Goal: Task Accomplishment & Management: Manage account settings

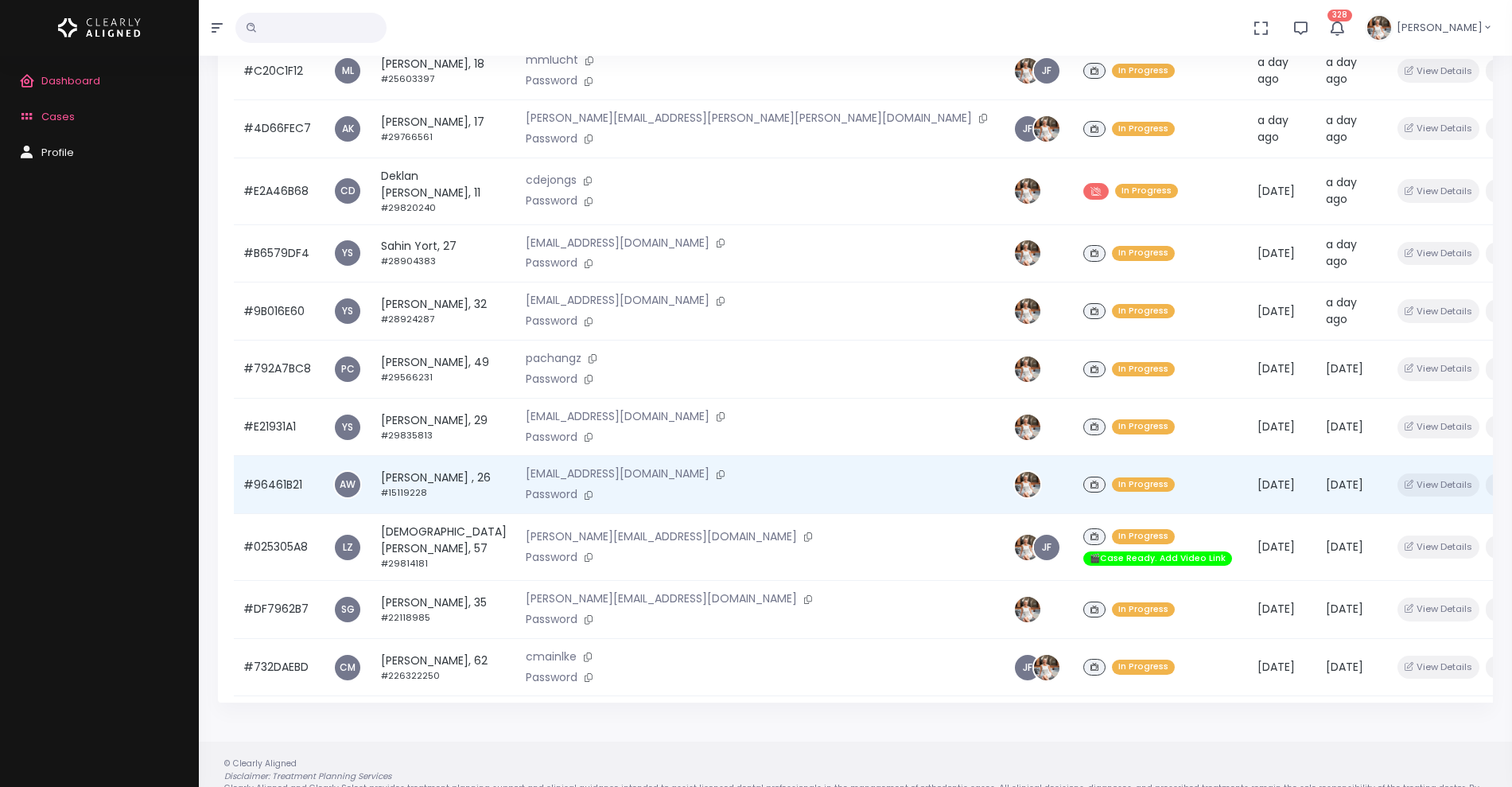
scroll to position [219, 0]
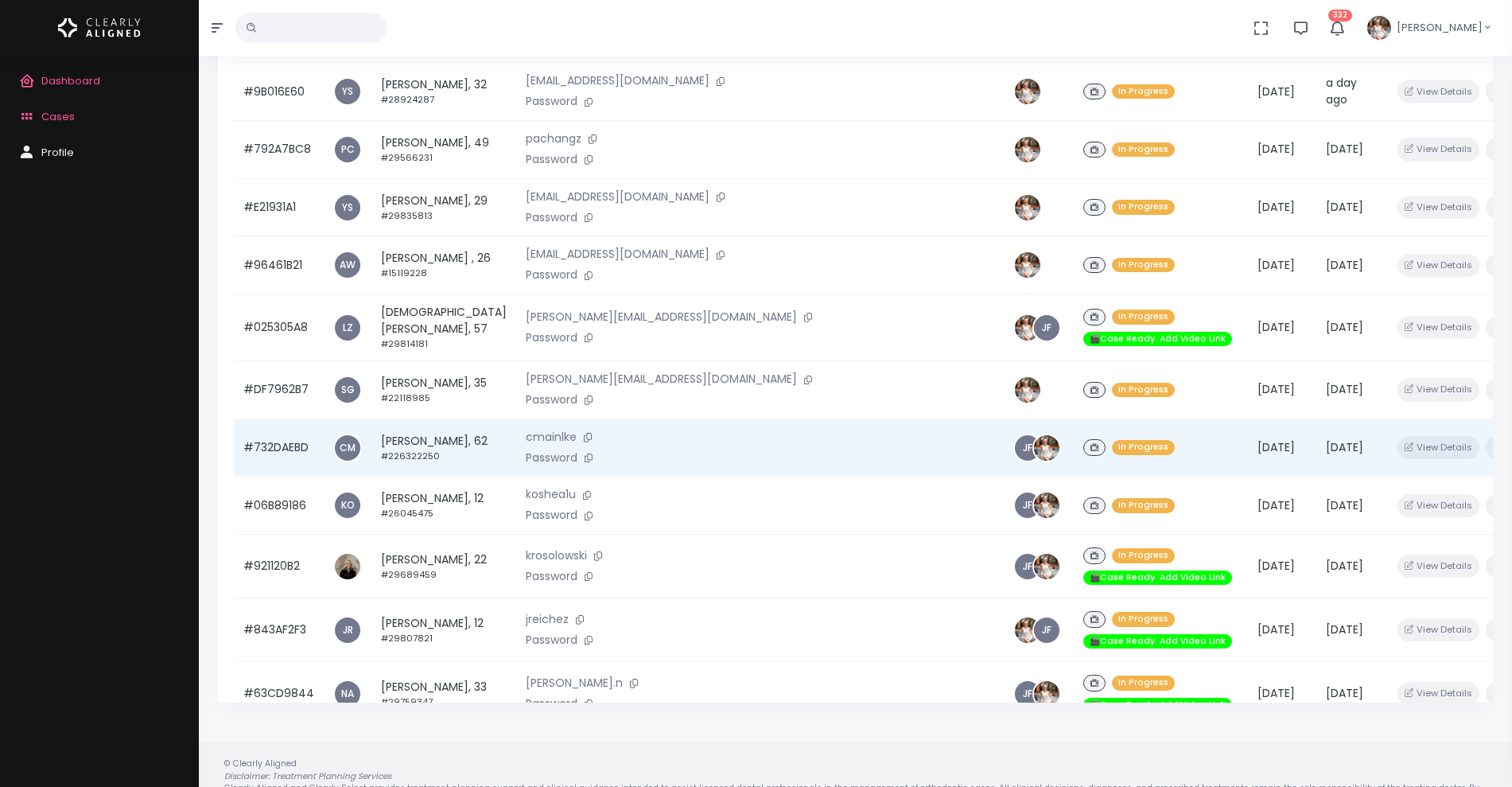
click at [290, 418] on td "#732DAEBD" at bounding box center [279, 446] width 90 height 58
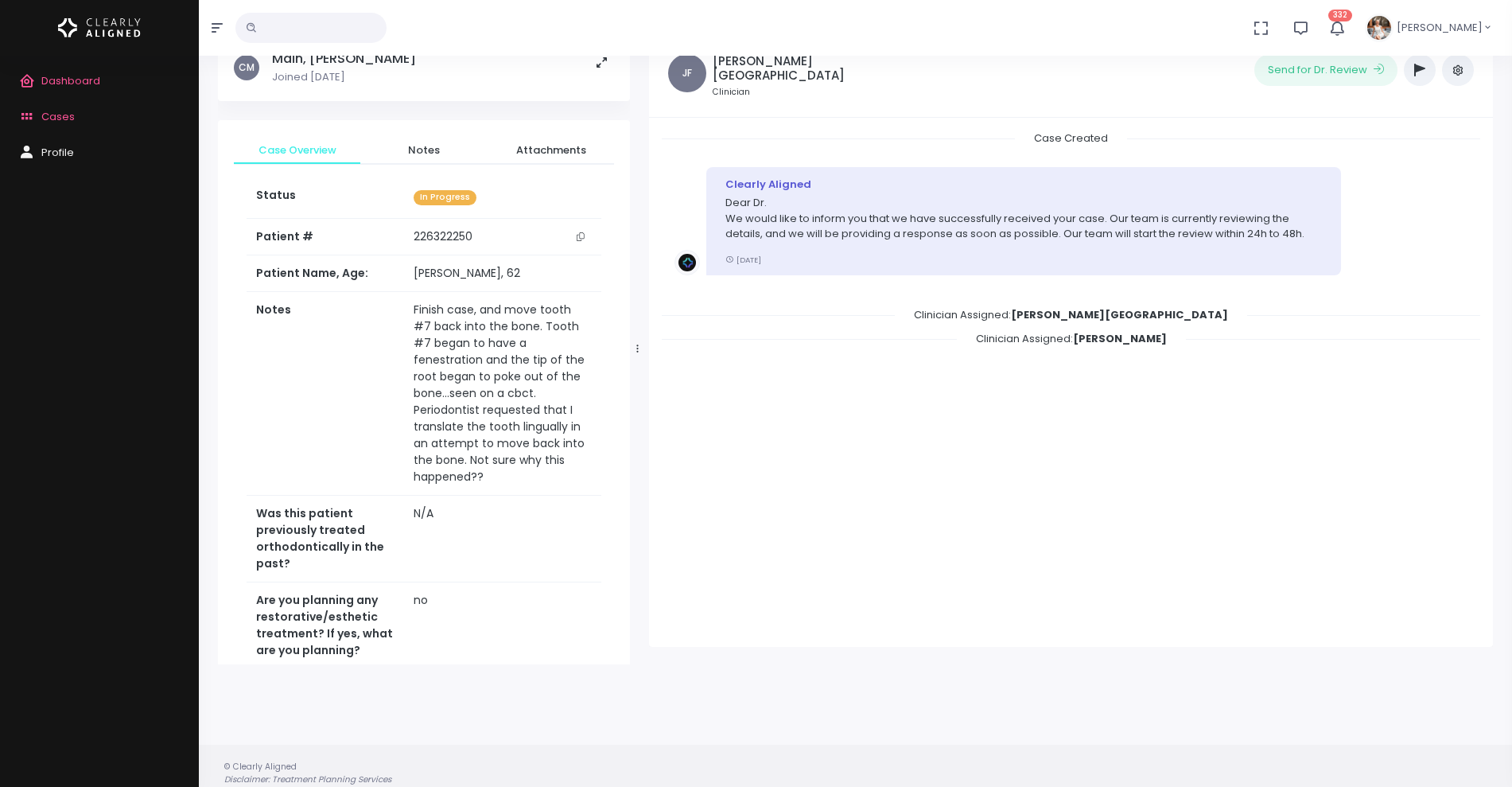
scroll to position [127, 0]
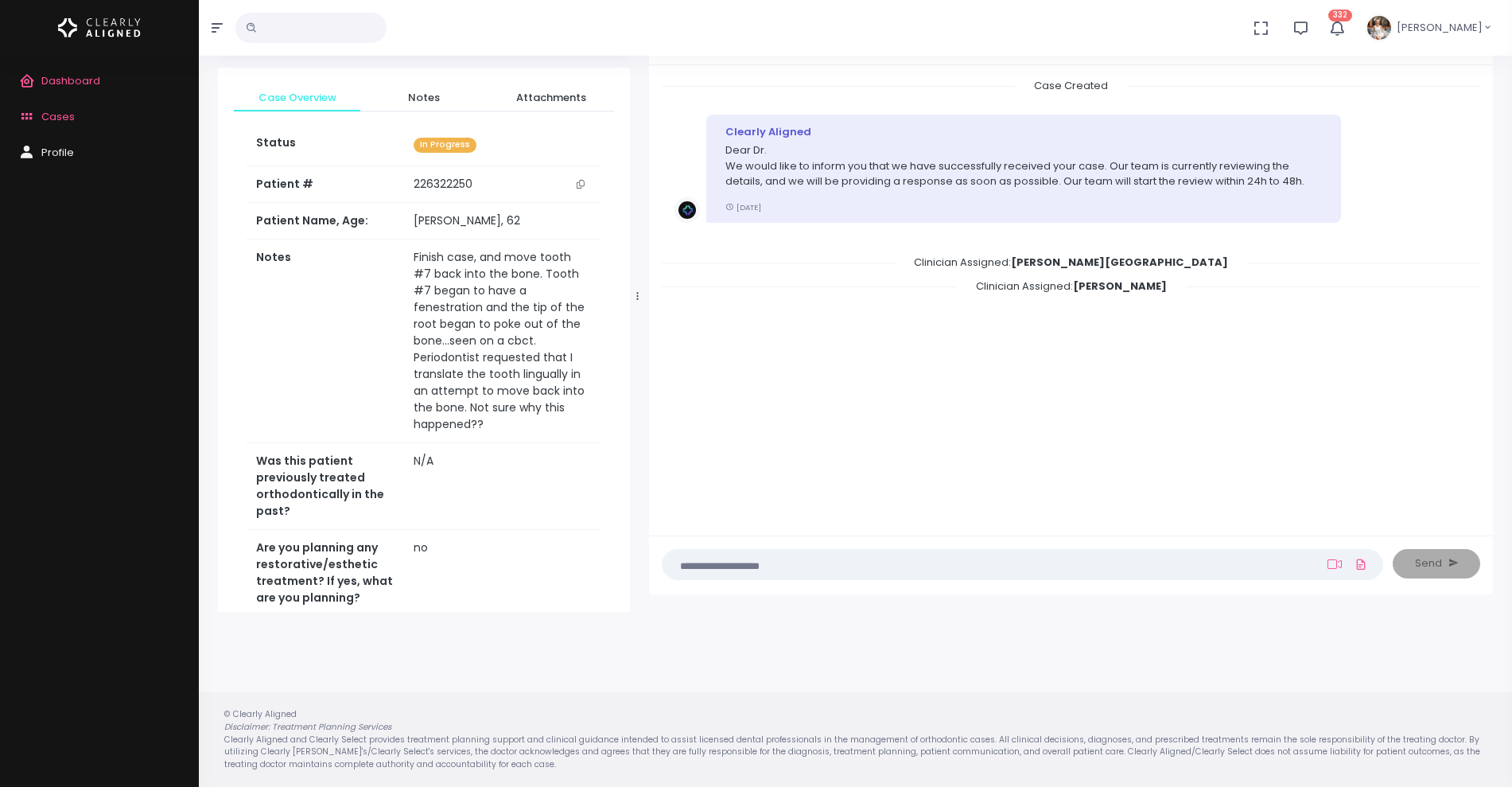
click at [53, 113] on span "Cases" at bounding box center [58, 116] width 33 height 15
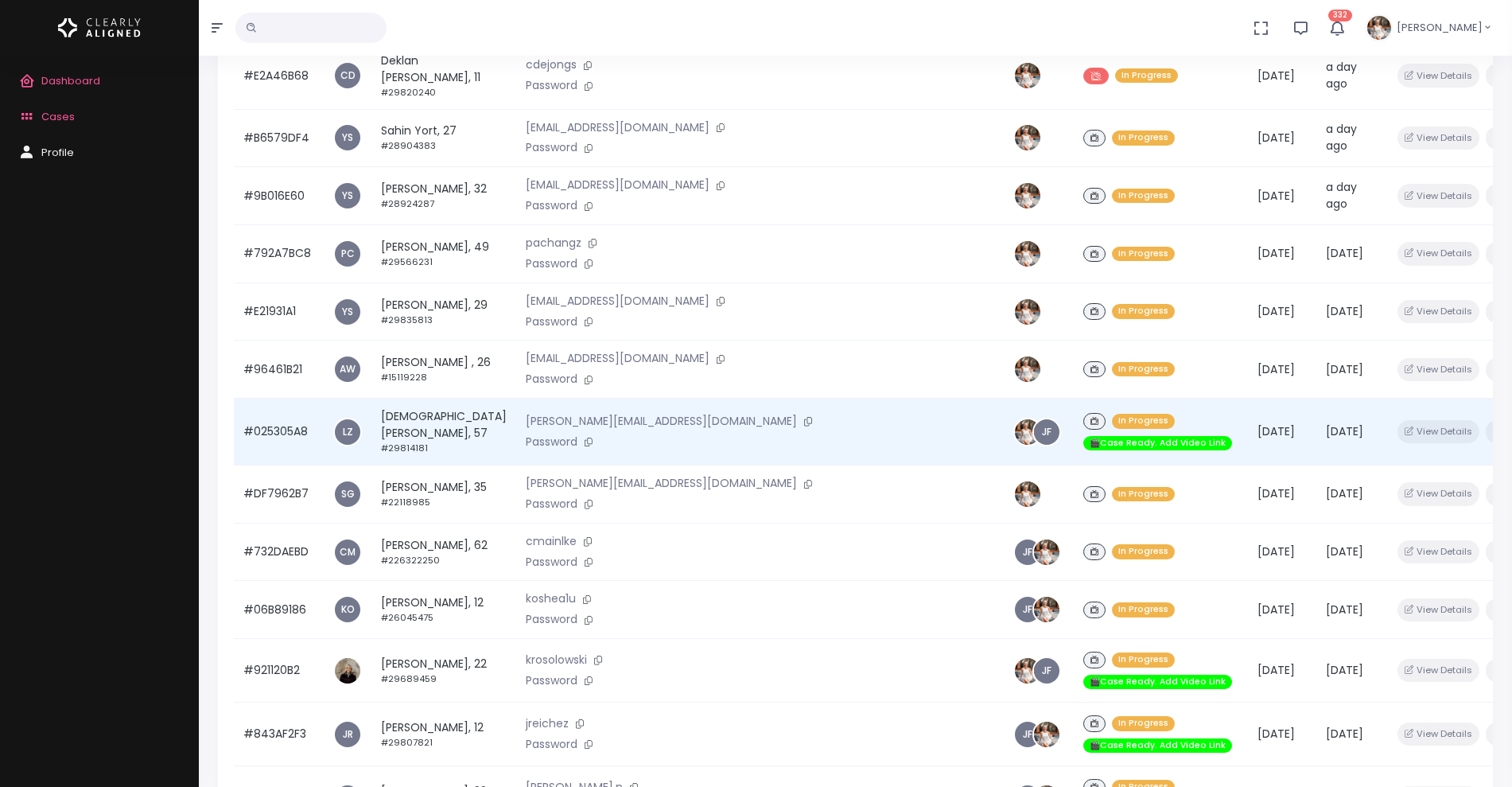
scroll to position [380, 0]
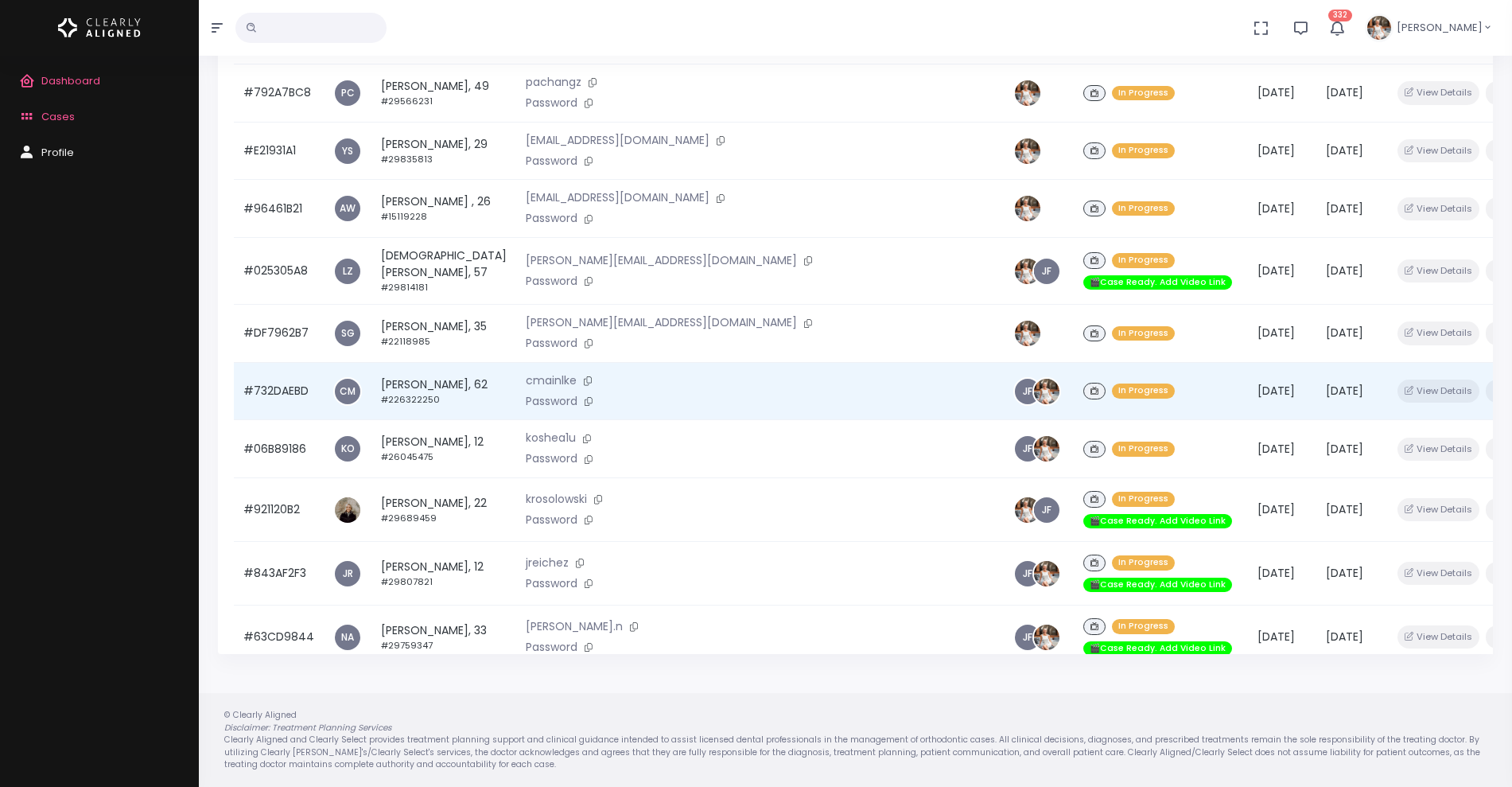
click at [277, 362] on td "#732DAEBD" at bounding box center [279, 391] width 90 height 58
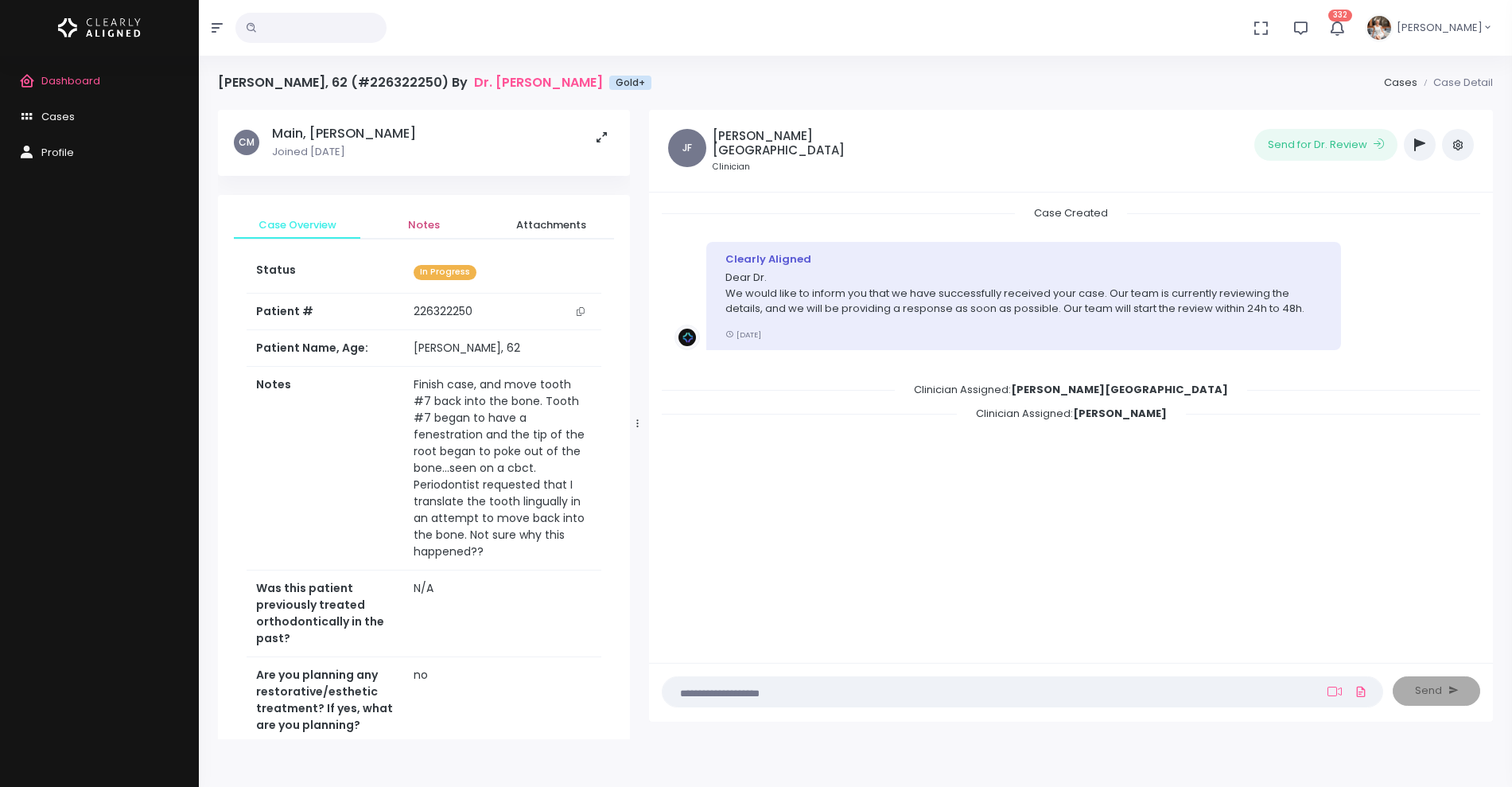
click at [431, 219] on span "Notes" at bounding box center [423, 225] width 101 height 16
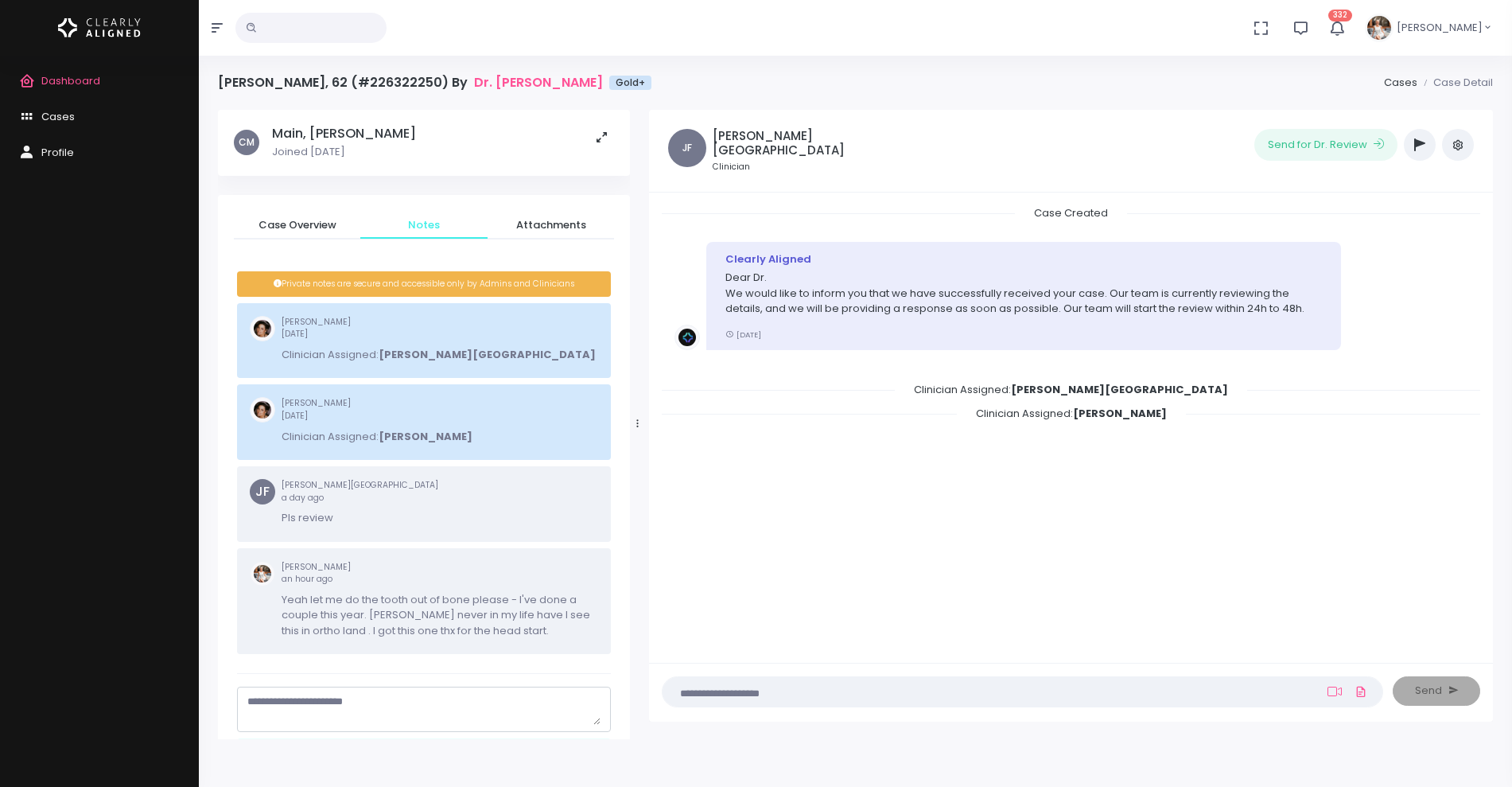
click at [381, 705] on textarea "scrollable content" at bounding box center [424, 710] width 353 height 31
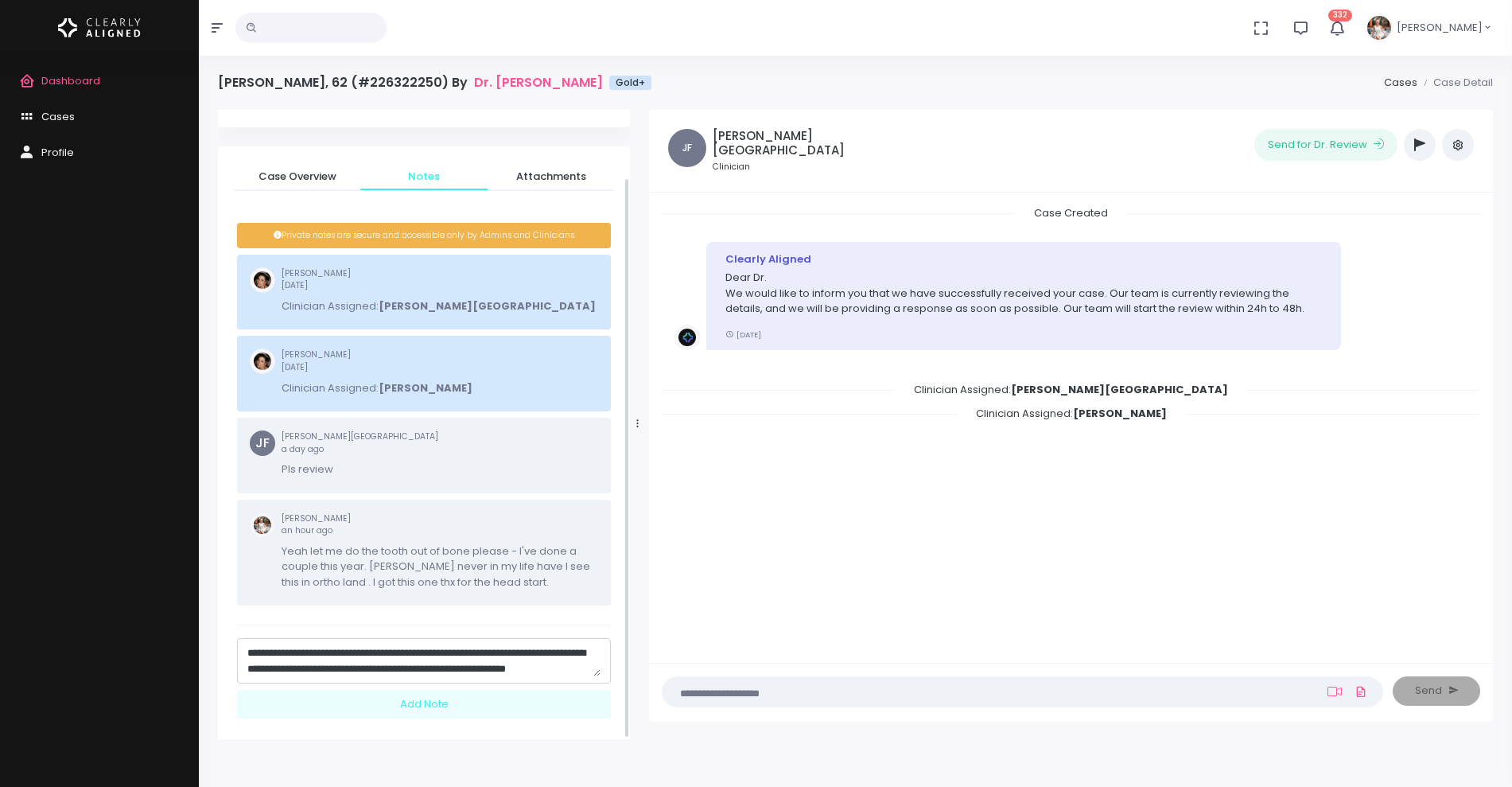
scroll to position [75, 0]
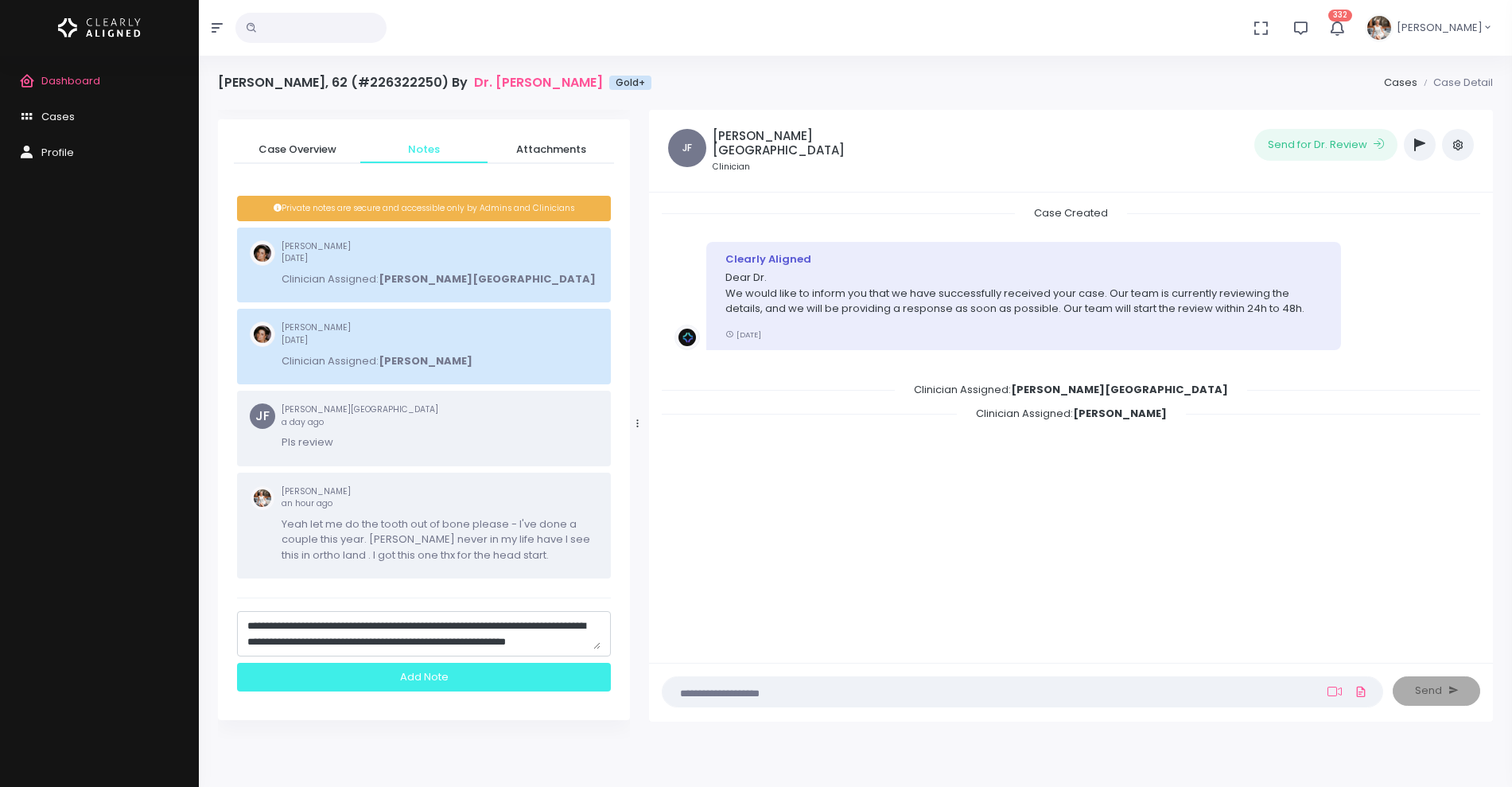
type textarea "**********"
click at [438, 672] on div "Add Note" at bounding box center [424, 677] width 374 height 29
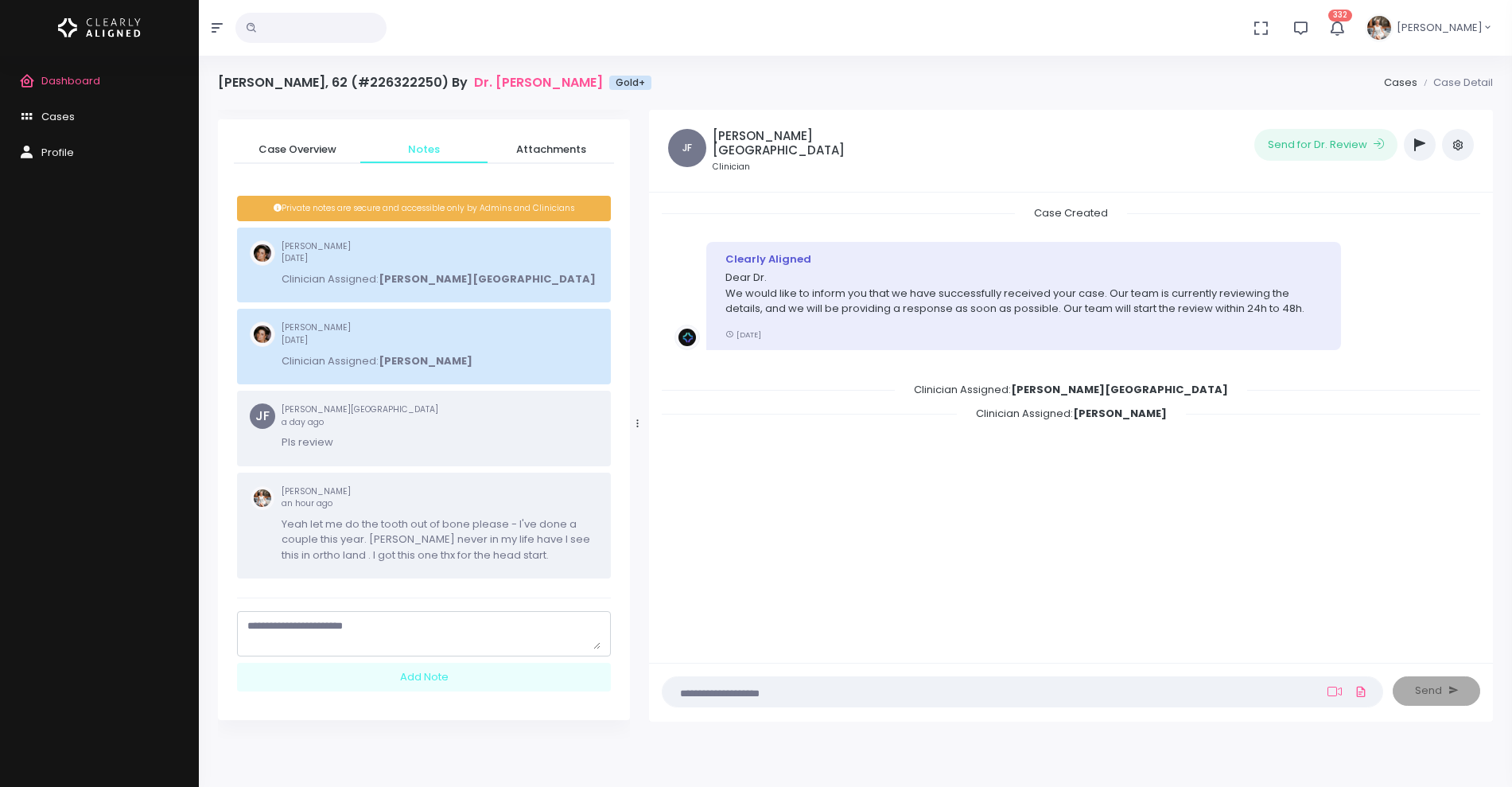
click at [1414, 141] on icon "button" at bounding box center [1419, 144] width 11 height 13
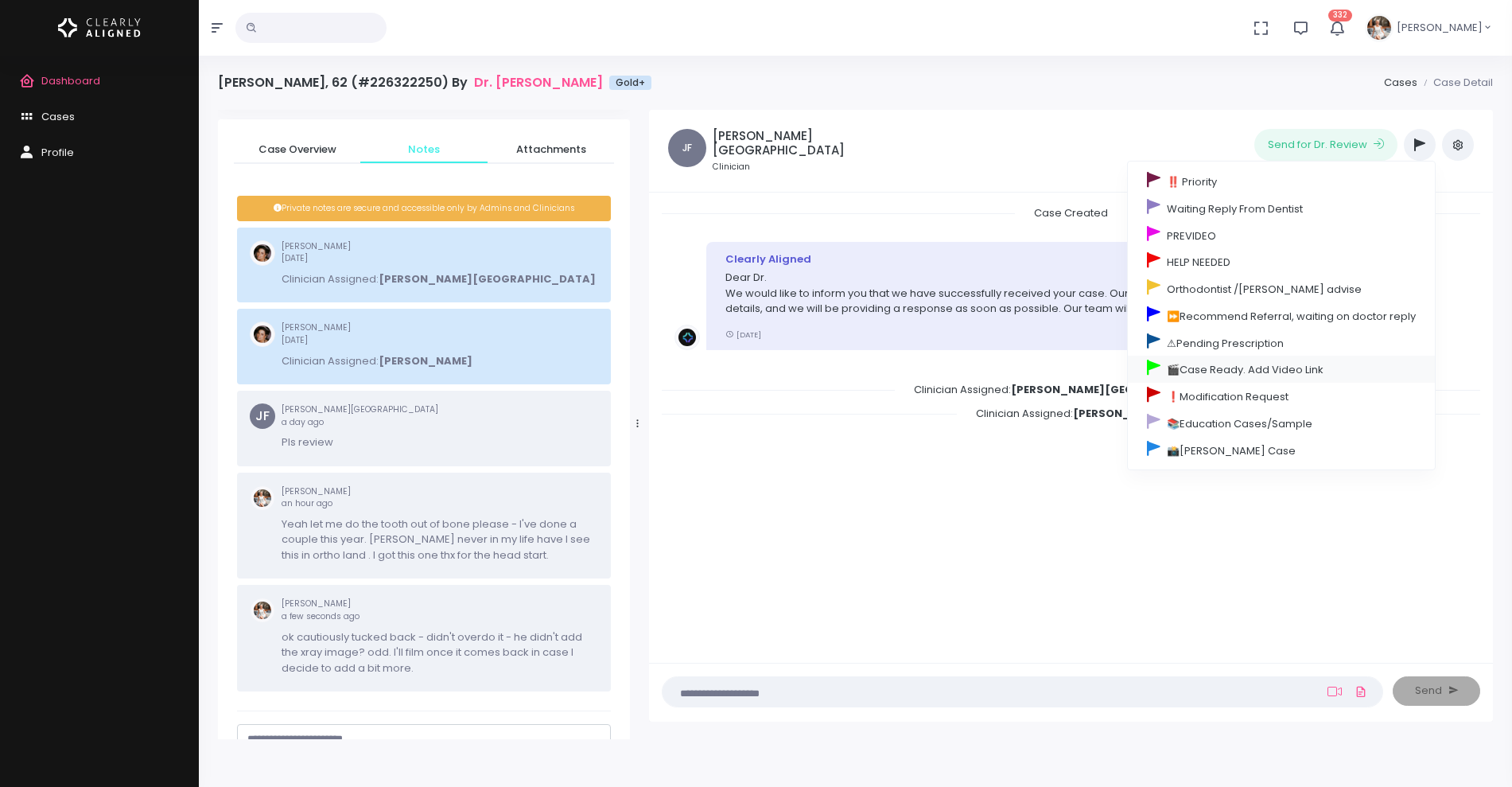
click at [1214, 362] on link "🎬Case Ready. Add Video Link" at bounding box center [1281, 369] width 307 height 27
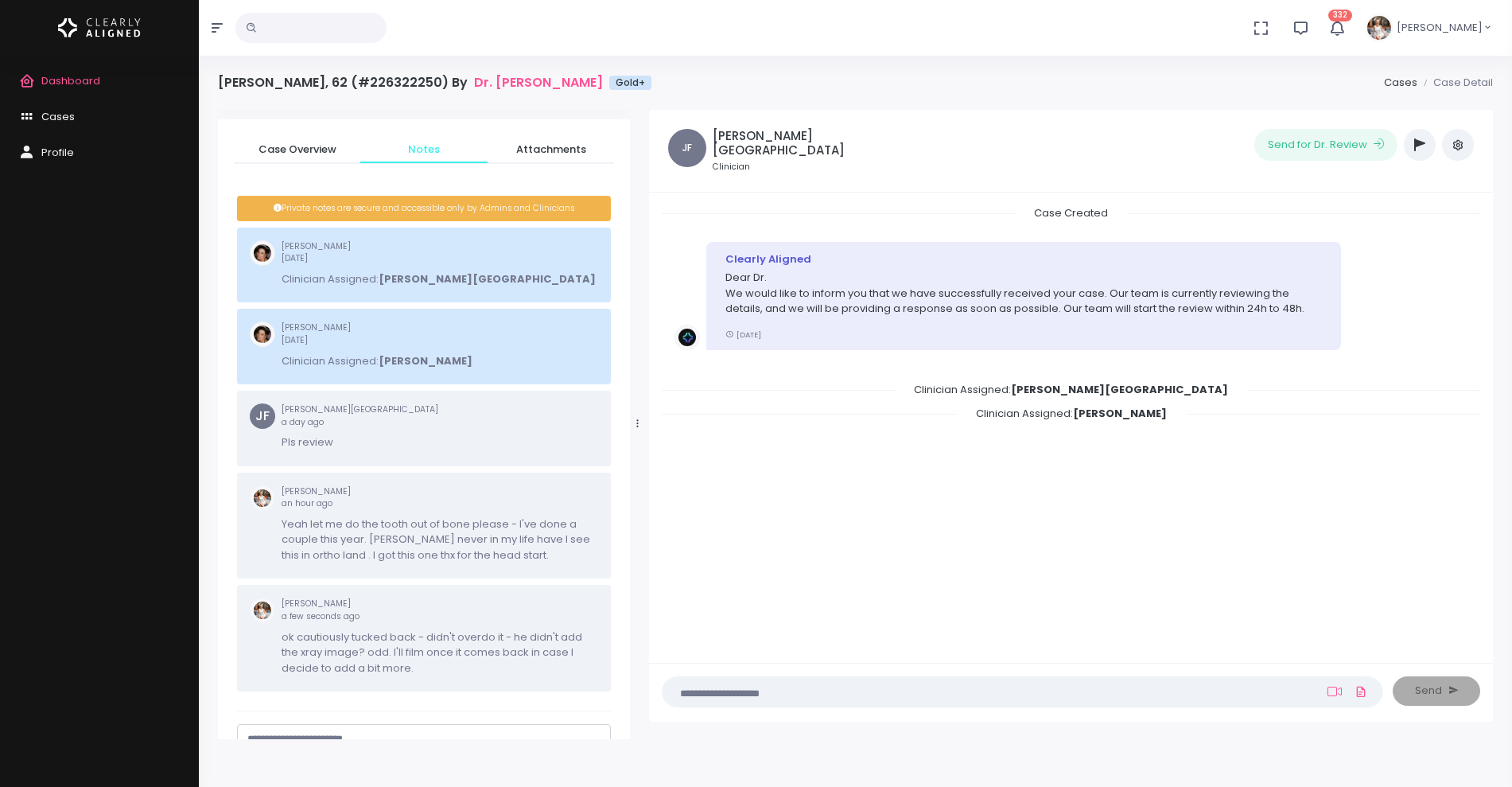
scroll to position [154, 0]
click at [61, 119] on span "Cases" at bounding box center [58, 116] width 33 height 15
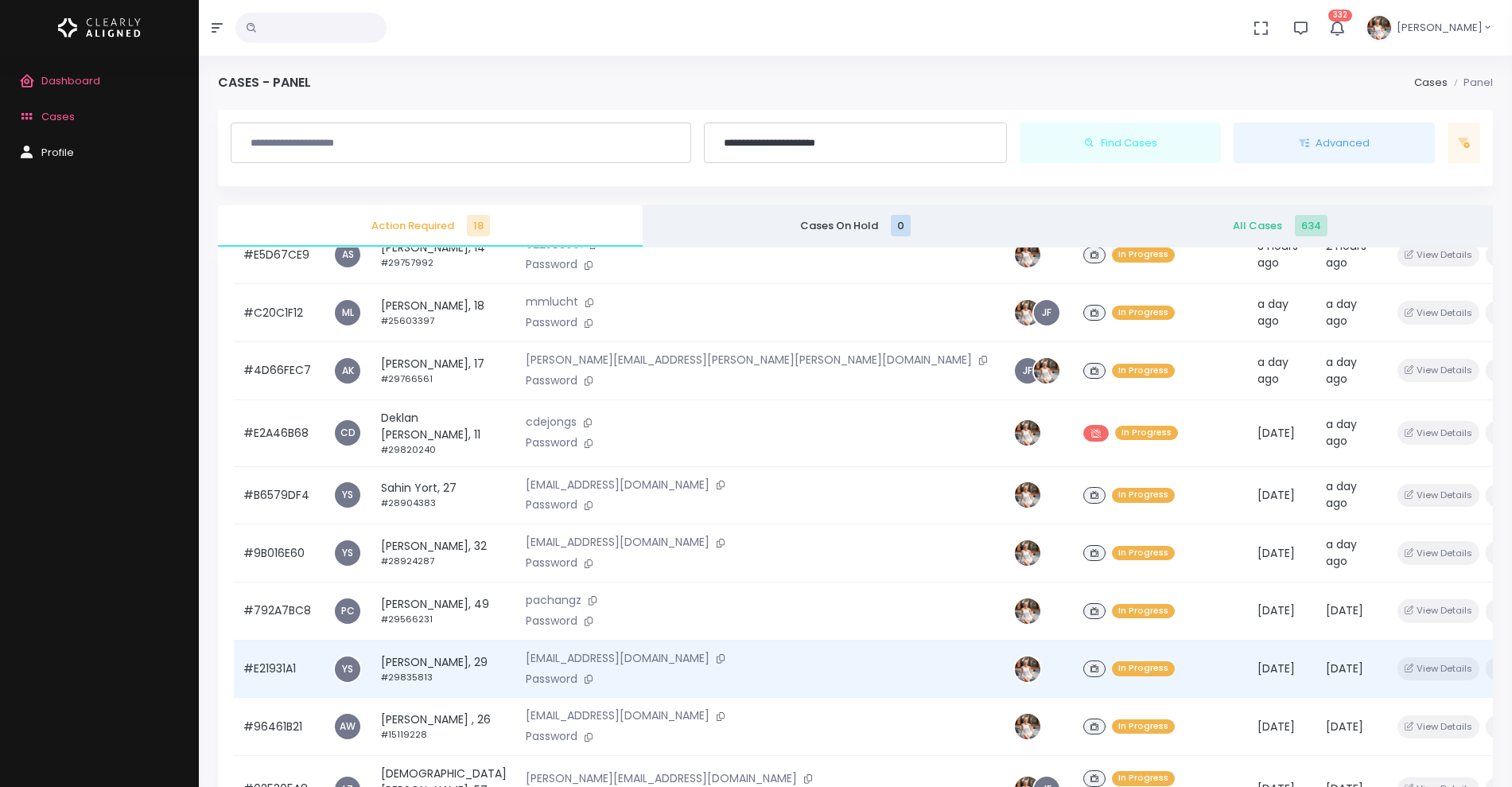
scroll to position [335, 0]
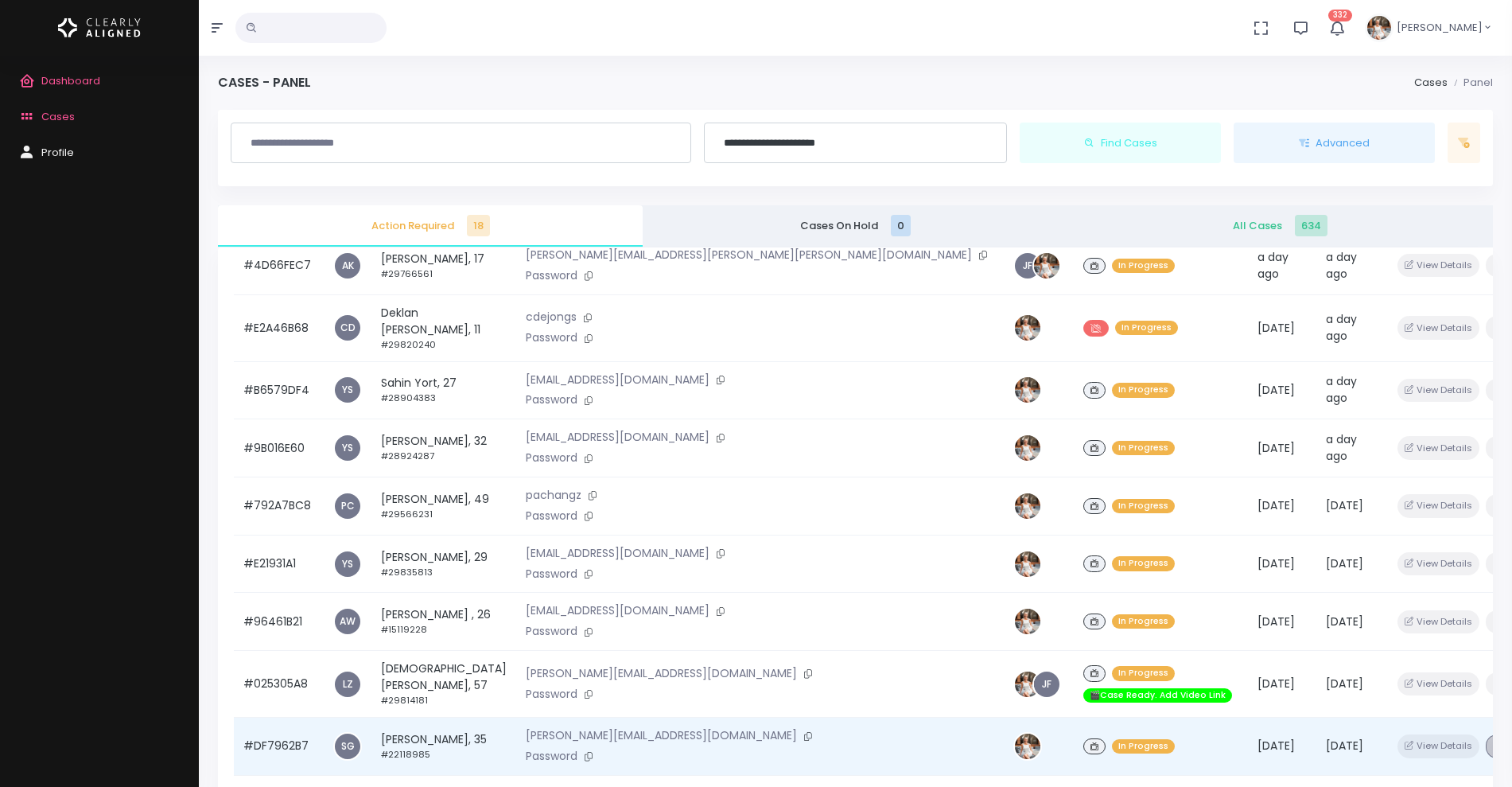
click at [1486, 734] on button "button" at bounding box center [1496, 746] width 23 height 23
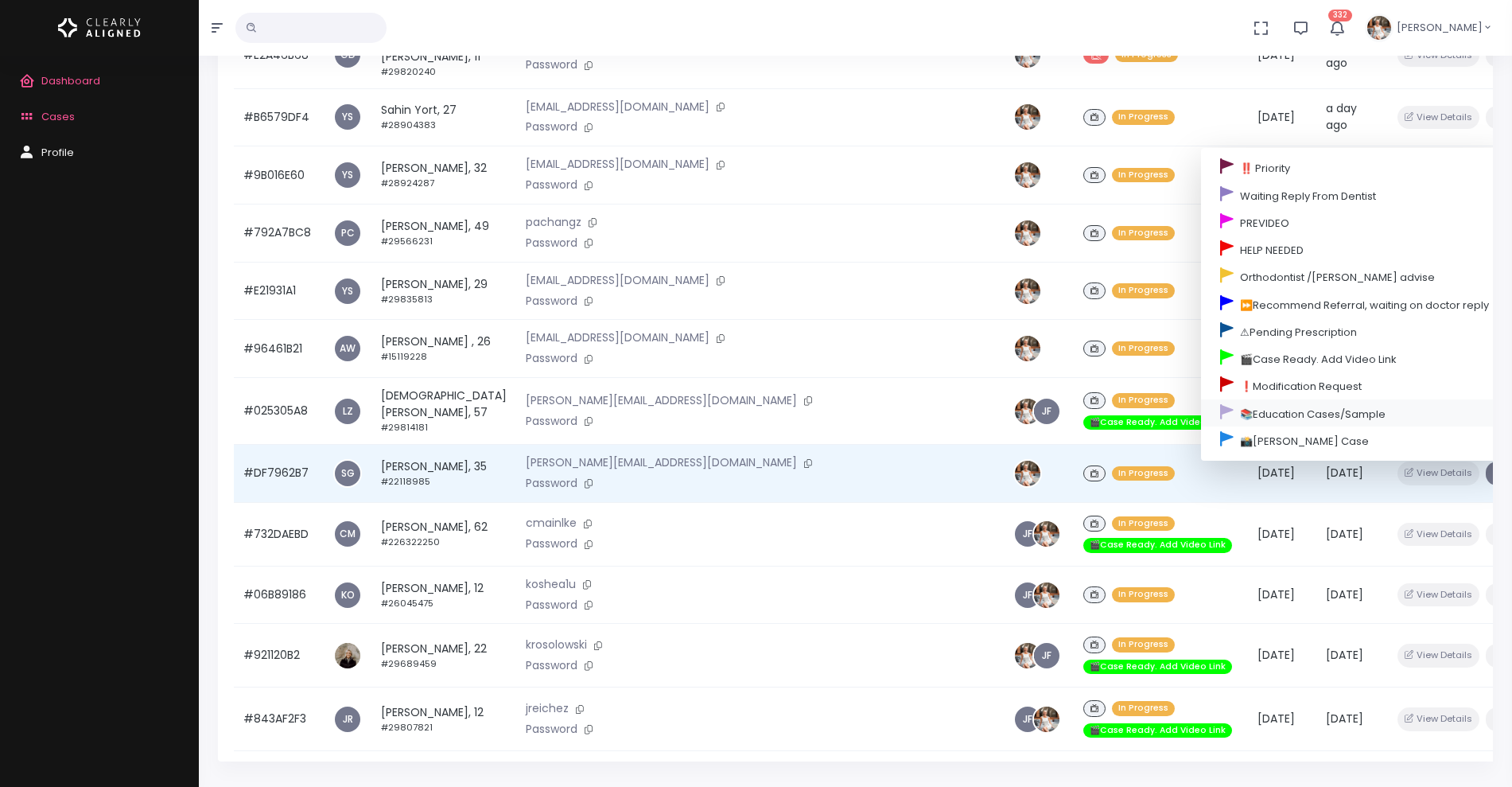
scroll to position [332, 0]
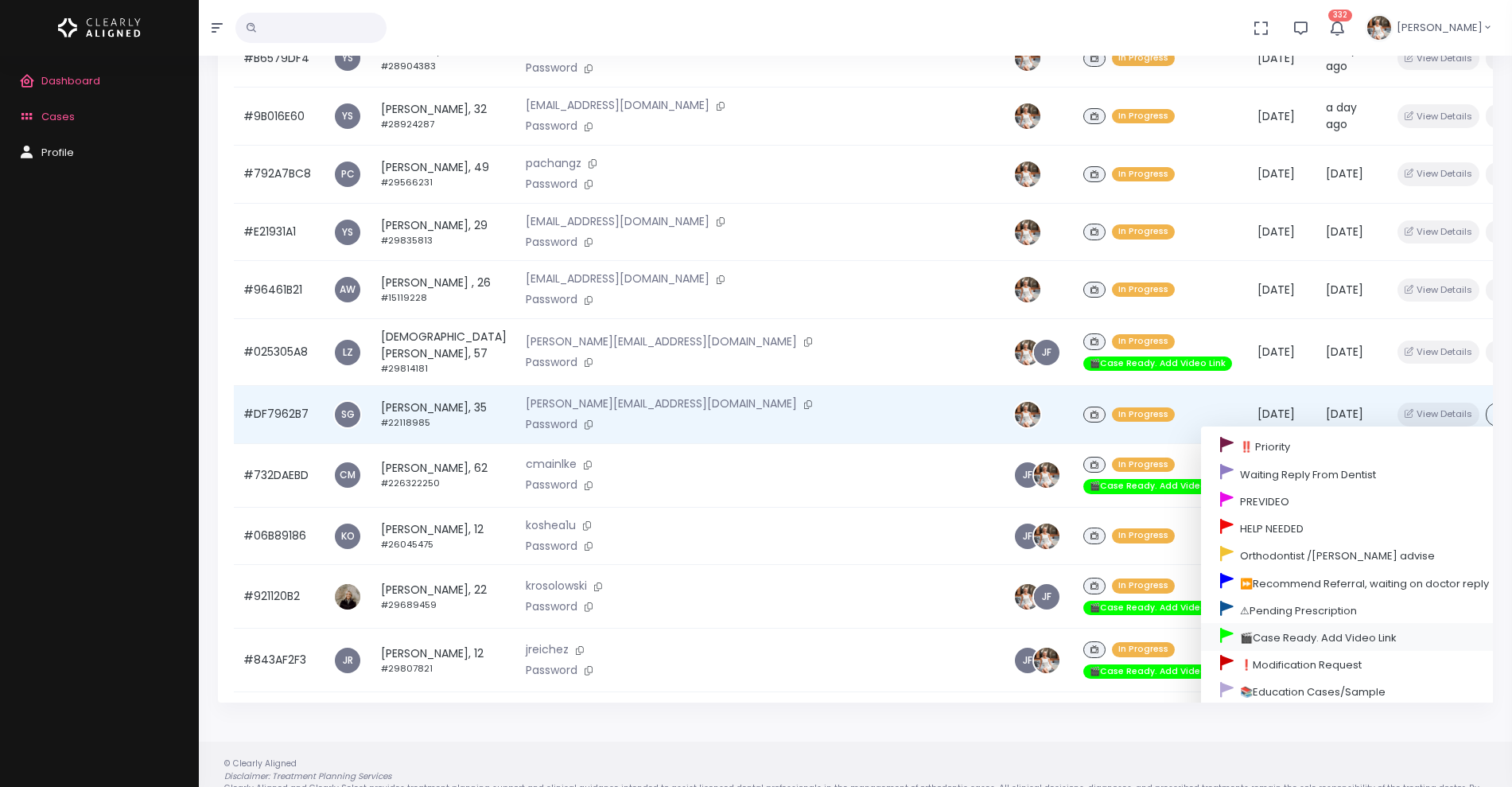
click at [1201, 623] on link "🎬Case Ready. Add Video Link" at bounding box center [1354, 636] width 307 height 27
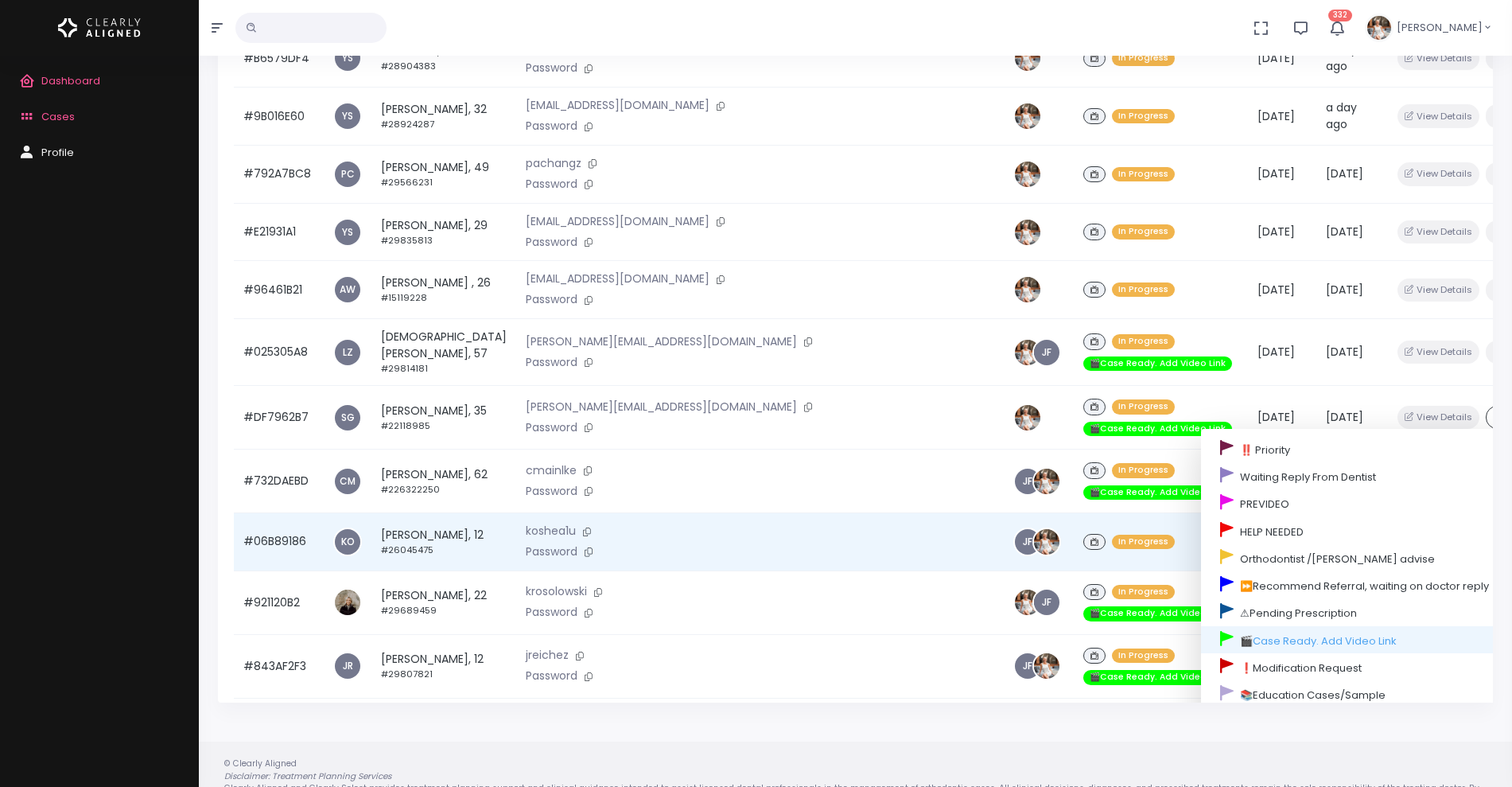
click at [1083, 531] on div "In Progress" at bounding box center [1161, 542] width 155 height 23
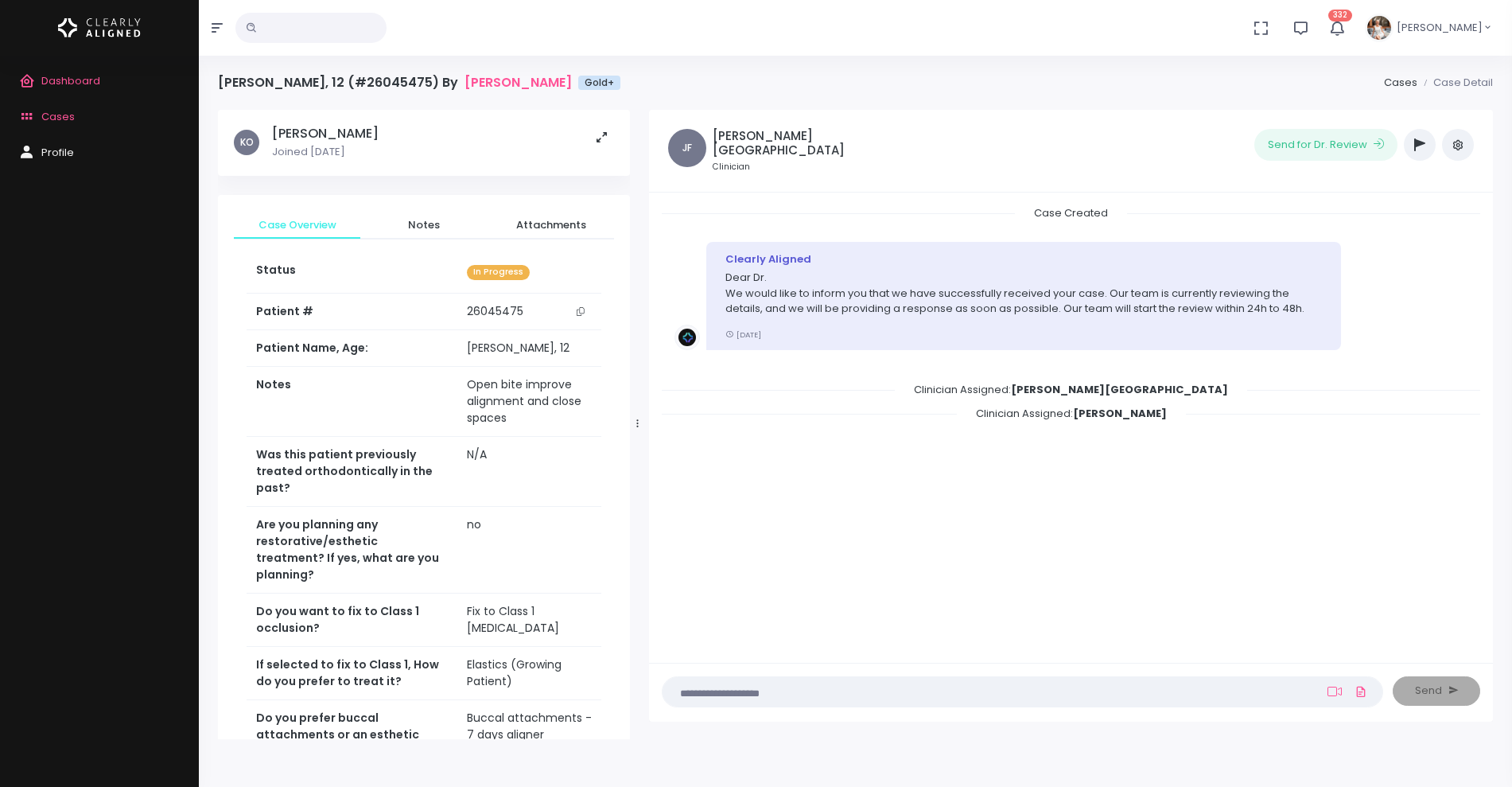
click at [1426, 144] on button "button" at bounding box center [1419, 145] width 32 height 32
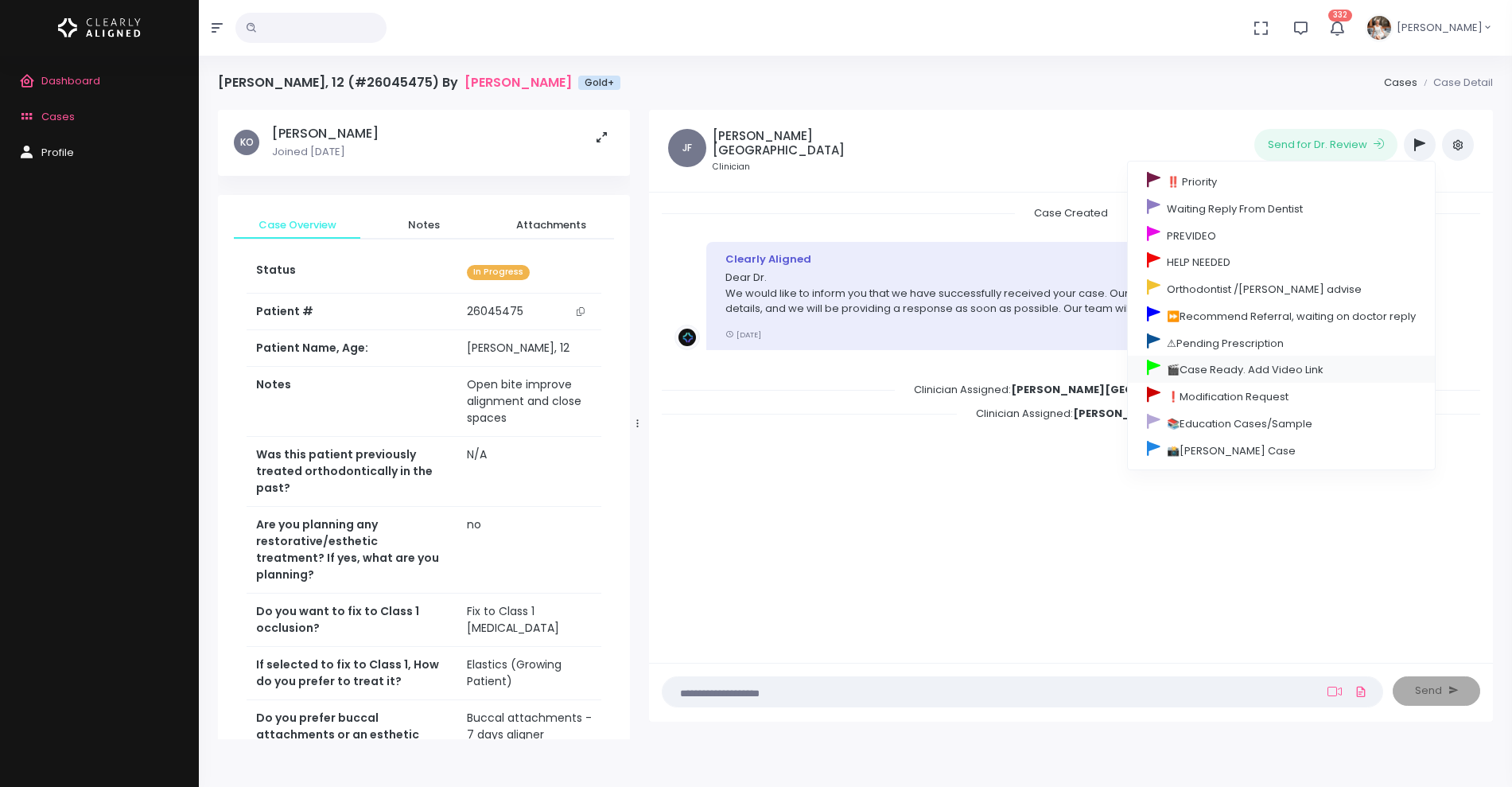
click at [1233, 370] on link "🎬Case Ready. Add Video Link" at bounding box center [1281, 369] width 307 height 27
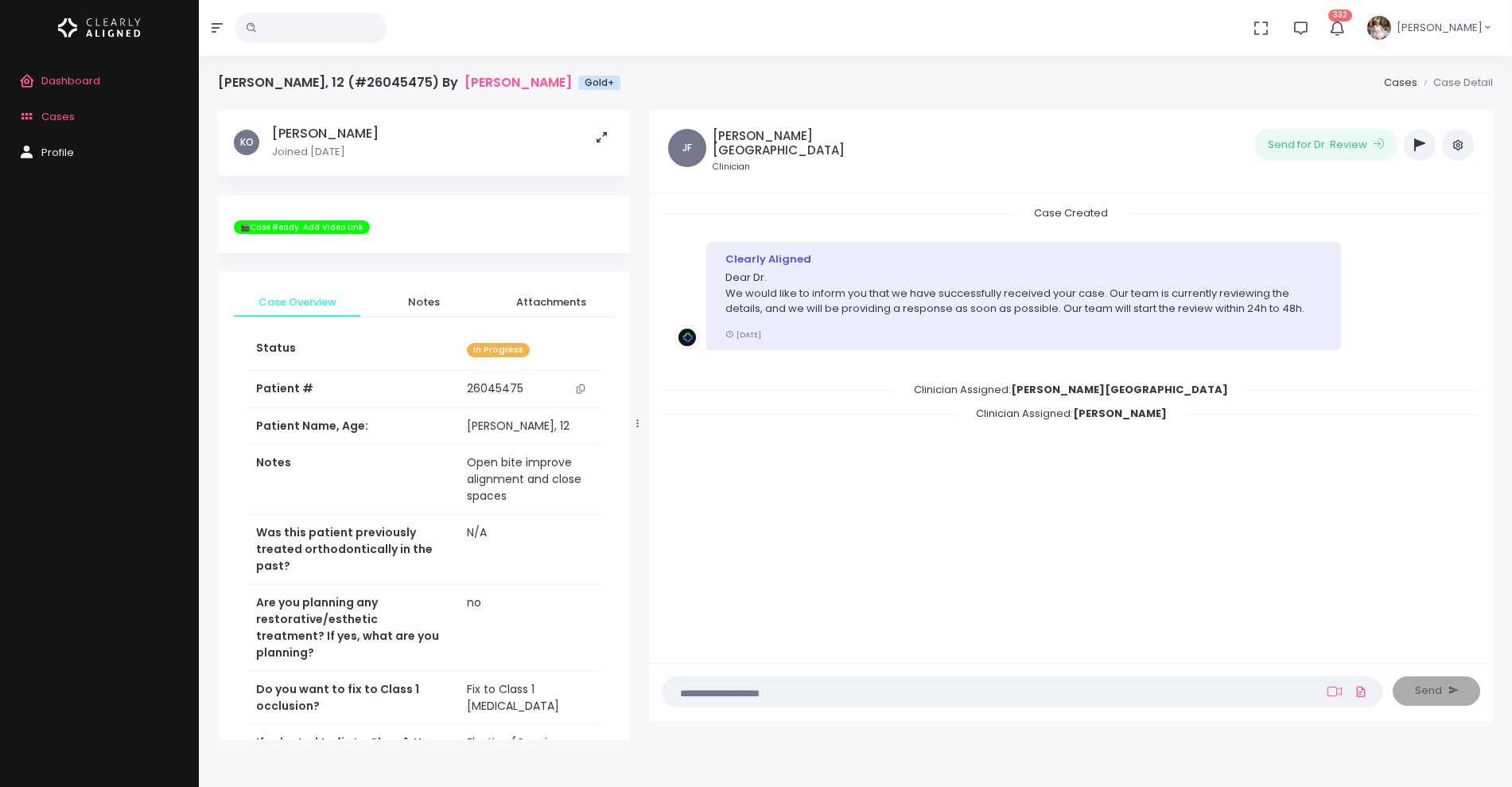
click at [47, 114] on span "Cases" at bounding box center [58, 116] width 33 height 15
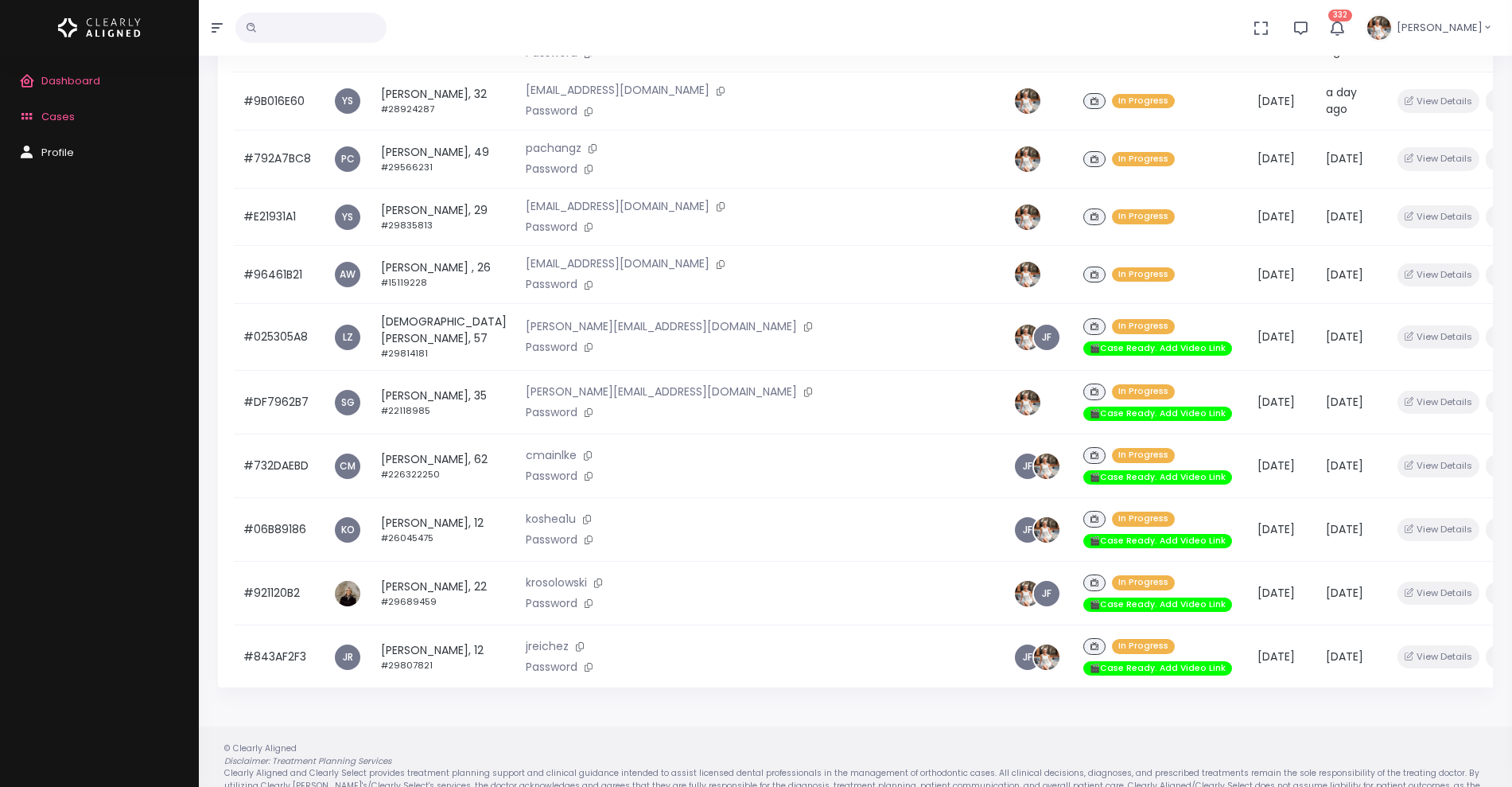
scroll to position [380, 0]
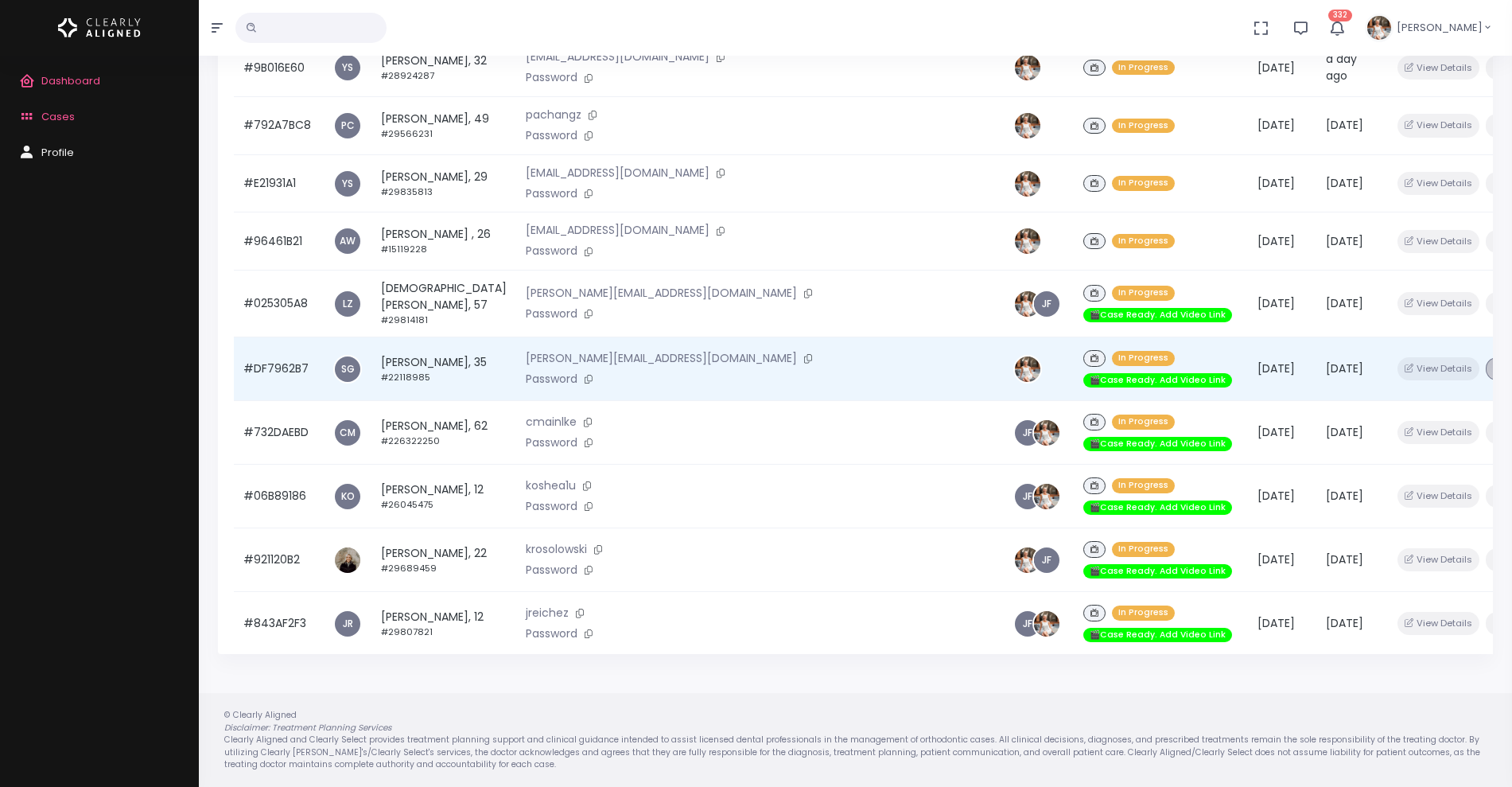
click at [1486, 357] on button "button" at bounding box center [1496, 369] width 23 height 23
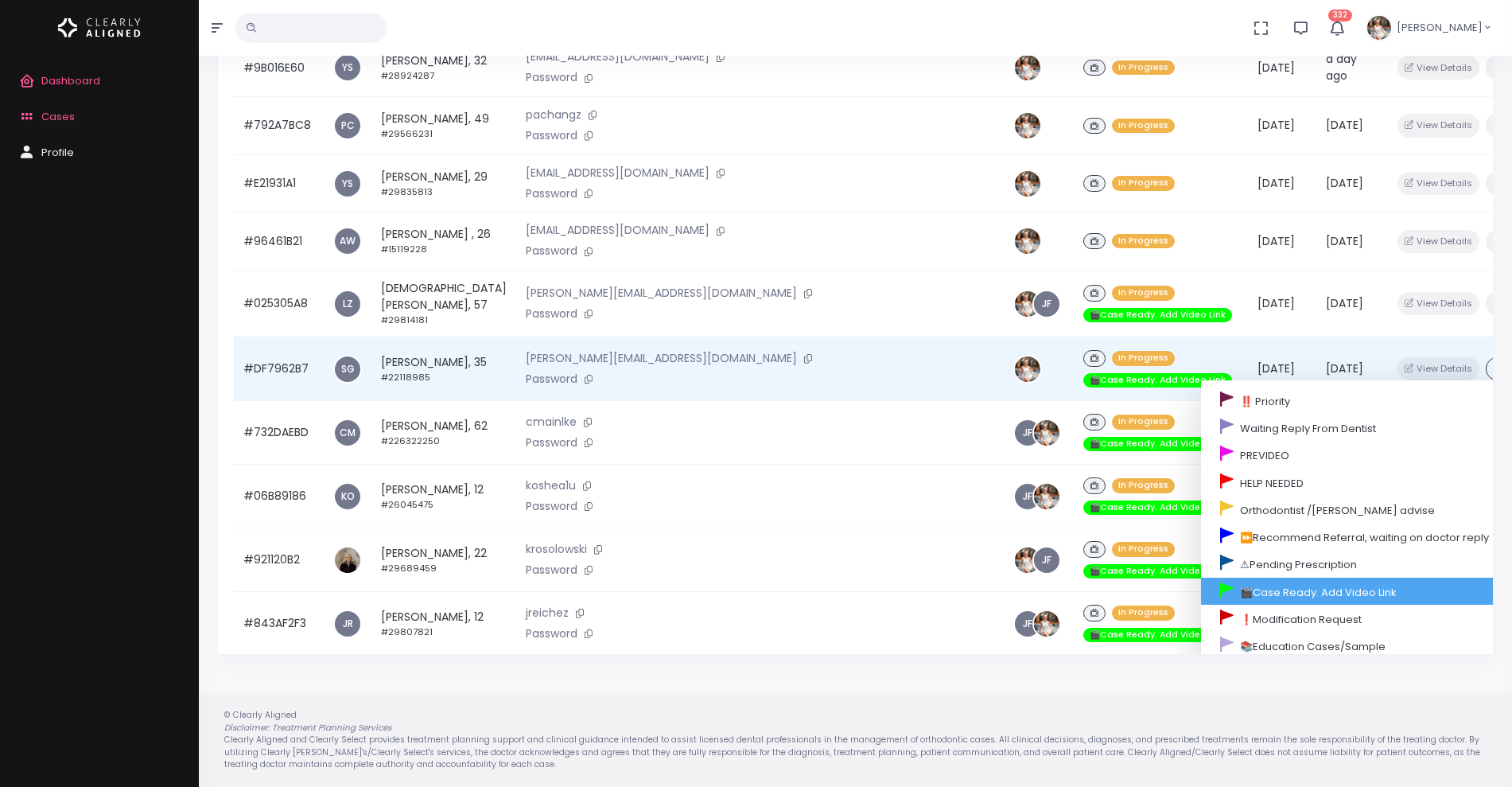
click at [1227, 578] on link "🎬Case Ready. Add Video Link" at bounding box center [1354, 591] width 307 height 27
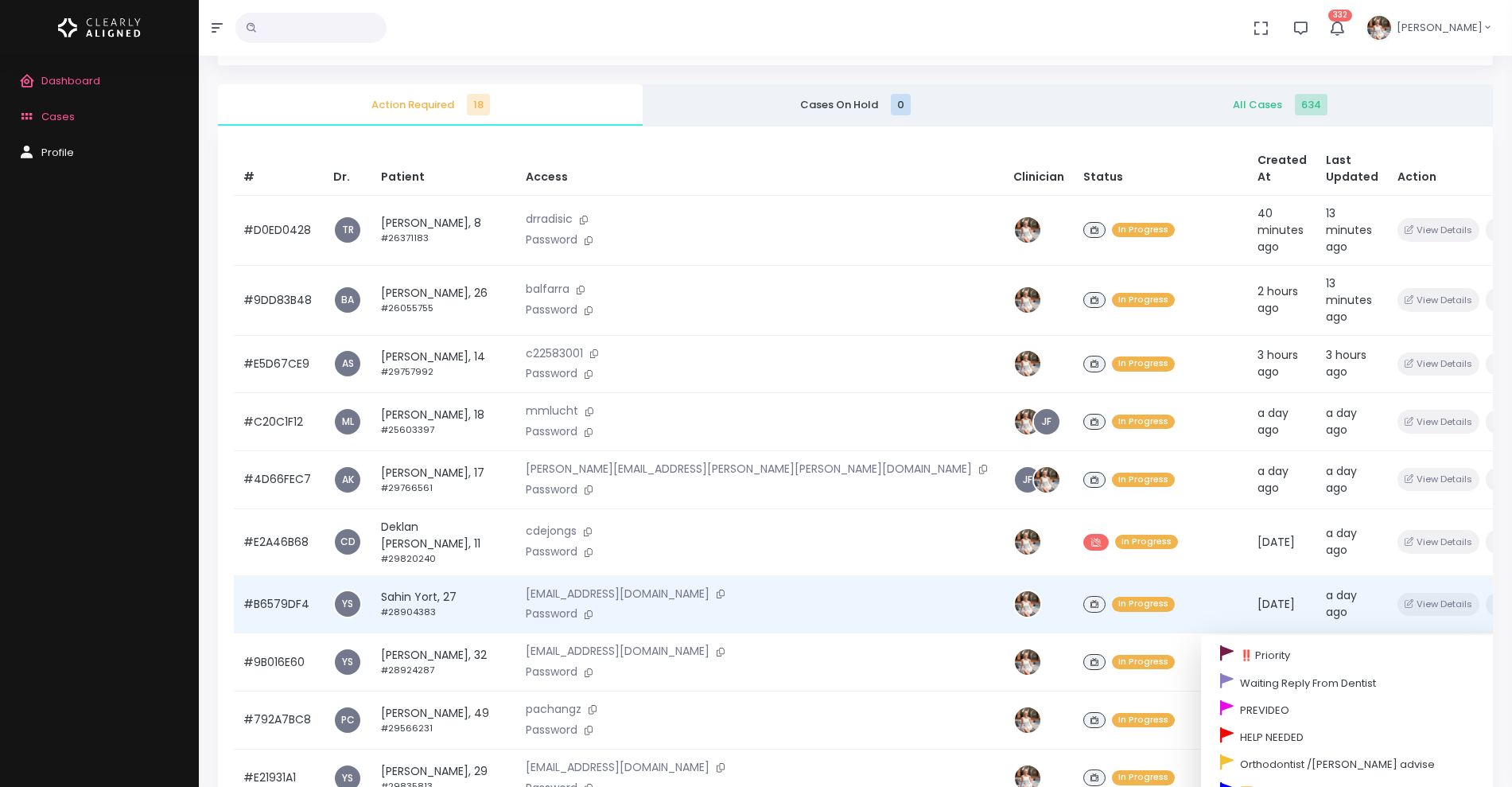
scroll to position [0, 0]
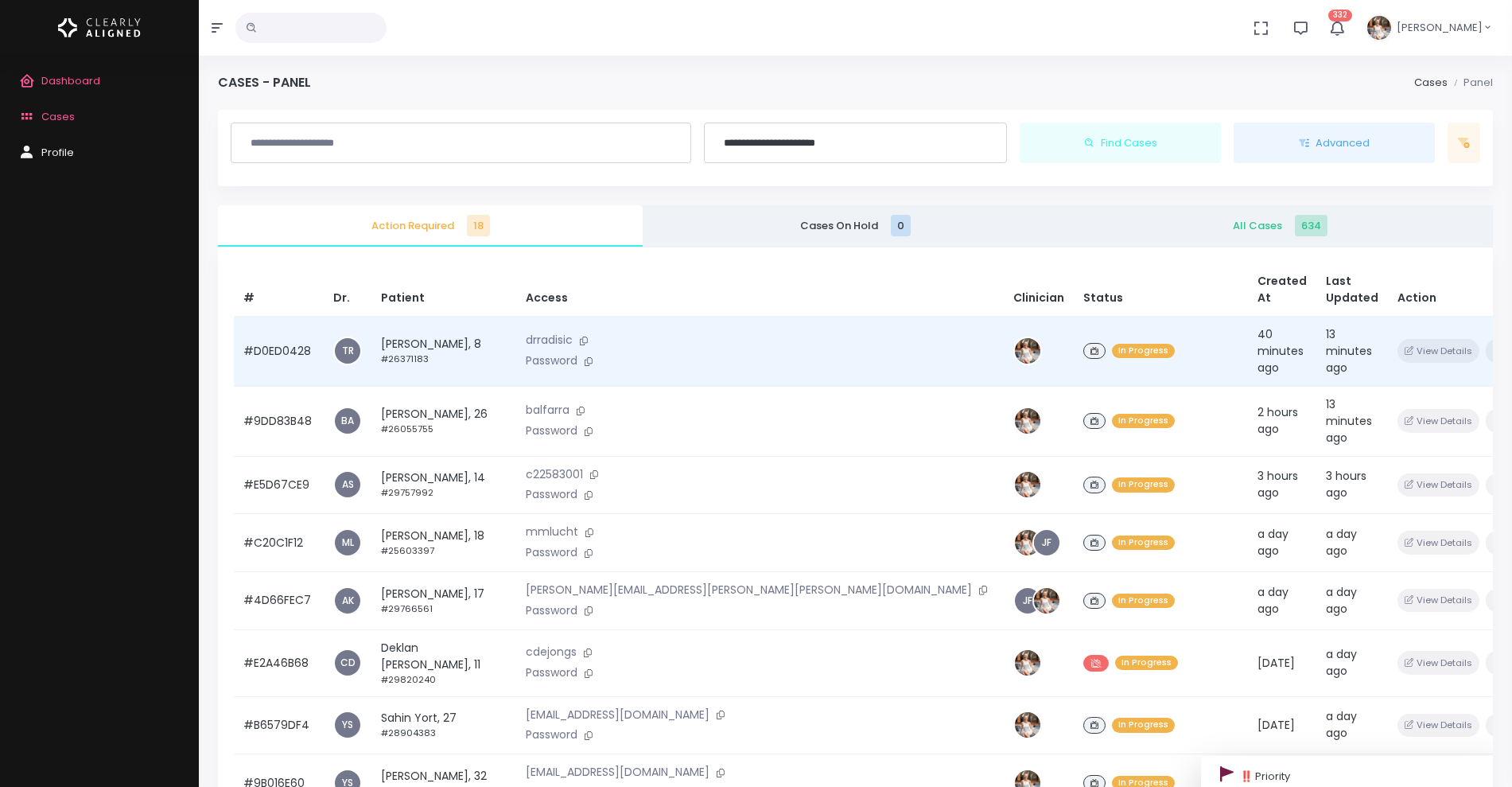
click at [267, 324] on td "#D0ED0428" at bounding box center [279, 351] width 90 height 70
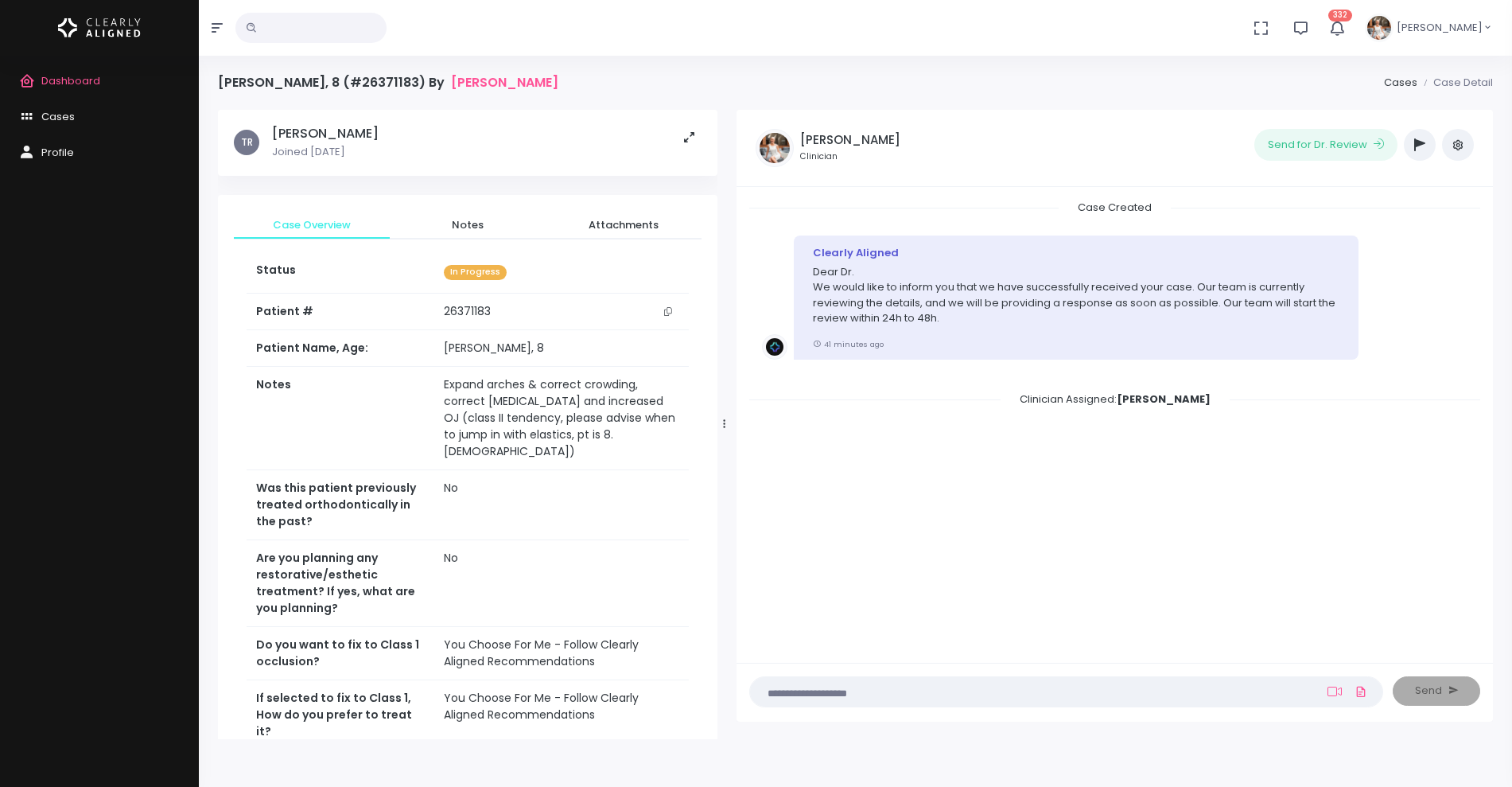
drag, startPoint x: 634, startPoint y: 421, endPoint x: 721, endPoint y: 416, distance: 87.1
click at [721, 416] on div at bounding box center [724, 424] width 8 height 617
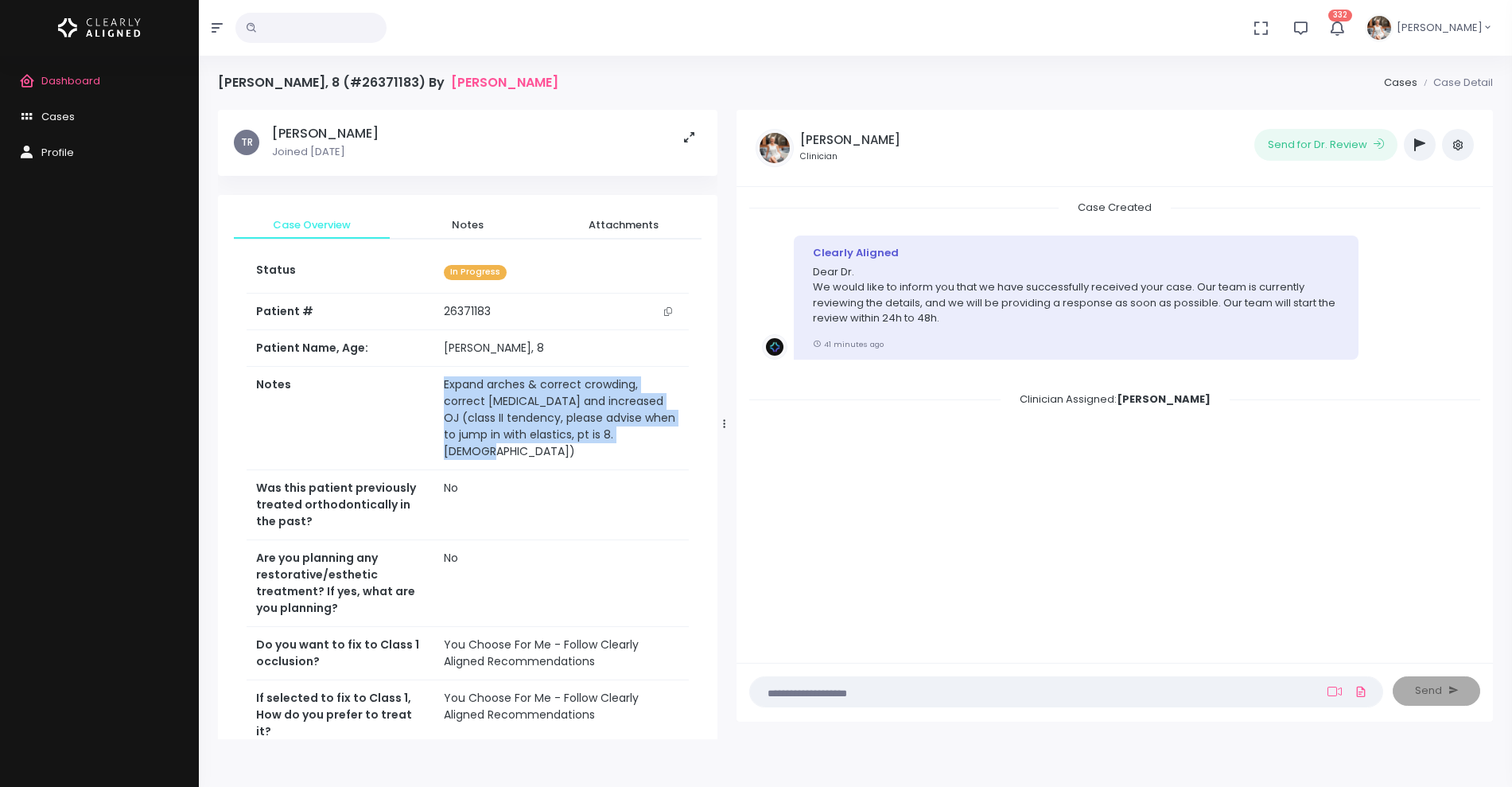
drag, startPoint x: 673, startPoint y: 437, endPoint x: 426, endPoint y: 393, distance: 250.9
click at [426, 393] on tr "Notes Expand arches & correct crowding, correct [MEDICAL_DATA] and increased OJ…" at bounding box center [468, 419] width 442 height 104
copy tr "Expand arches & correct crowding, correct [MEDICAL_DATA] and increased OJ (clas…"
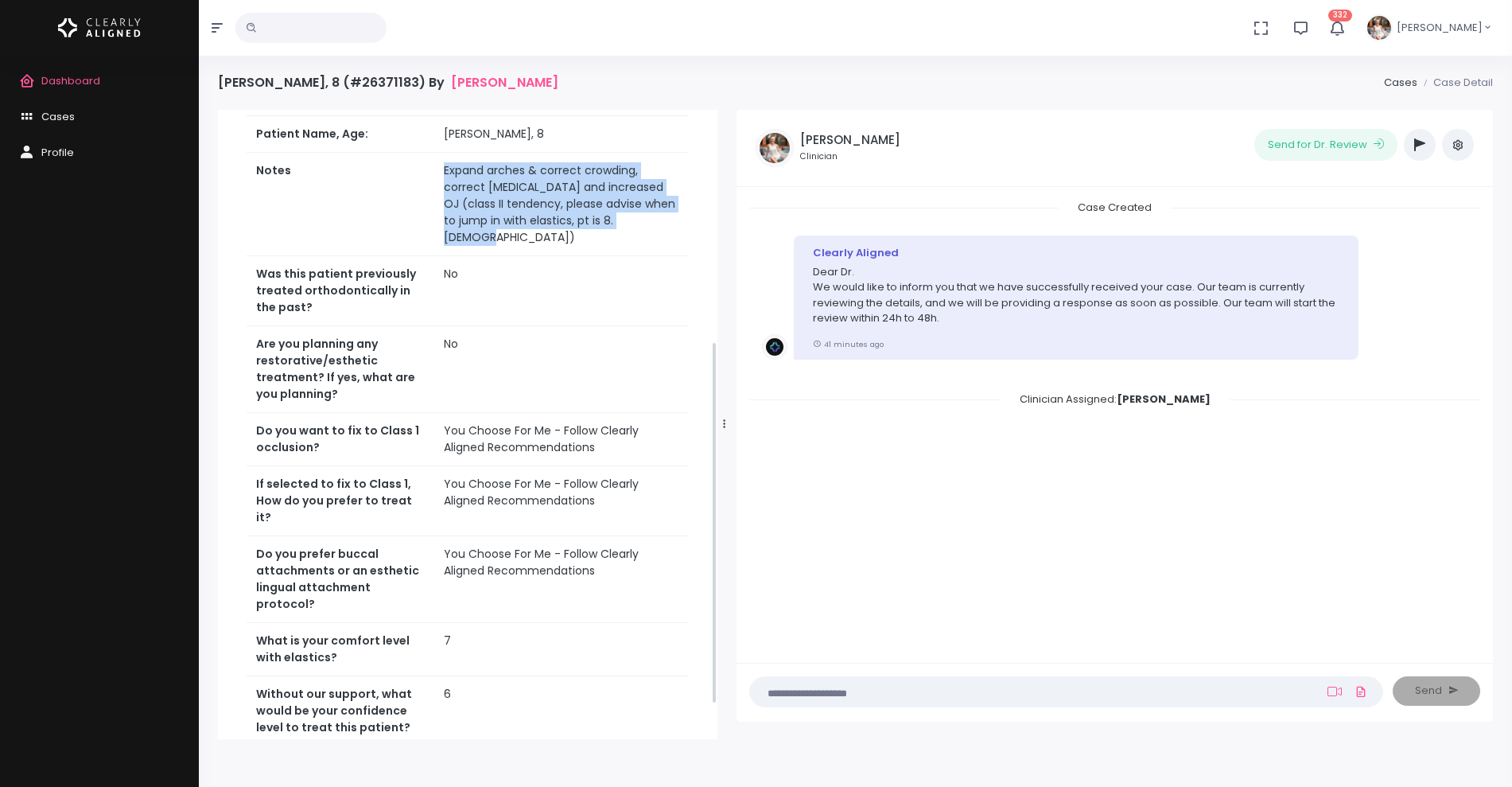
scroll to position [462, 0]
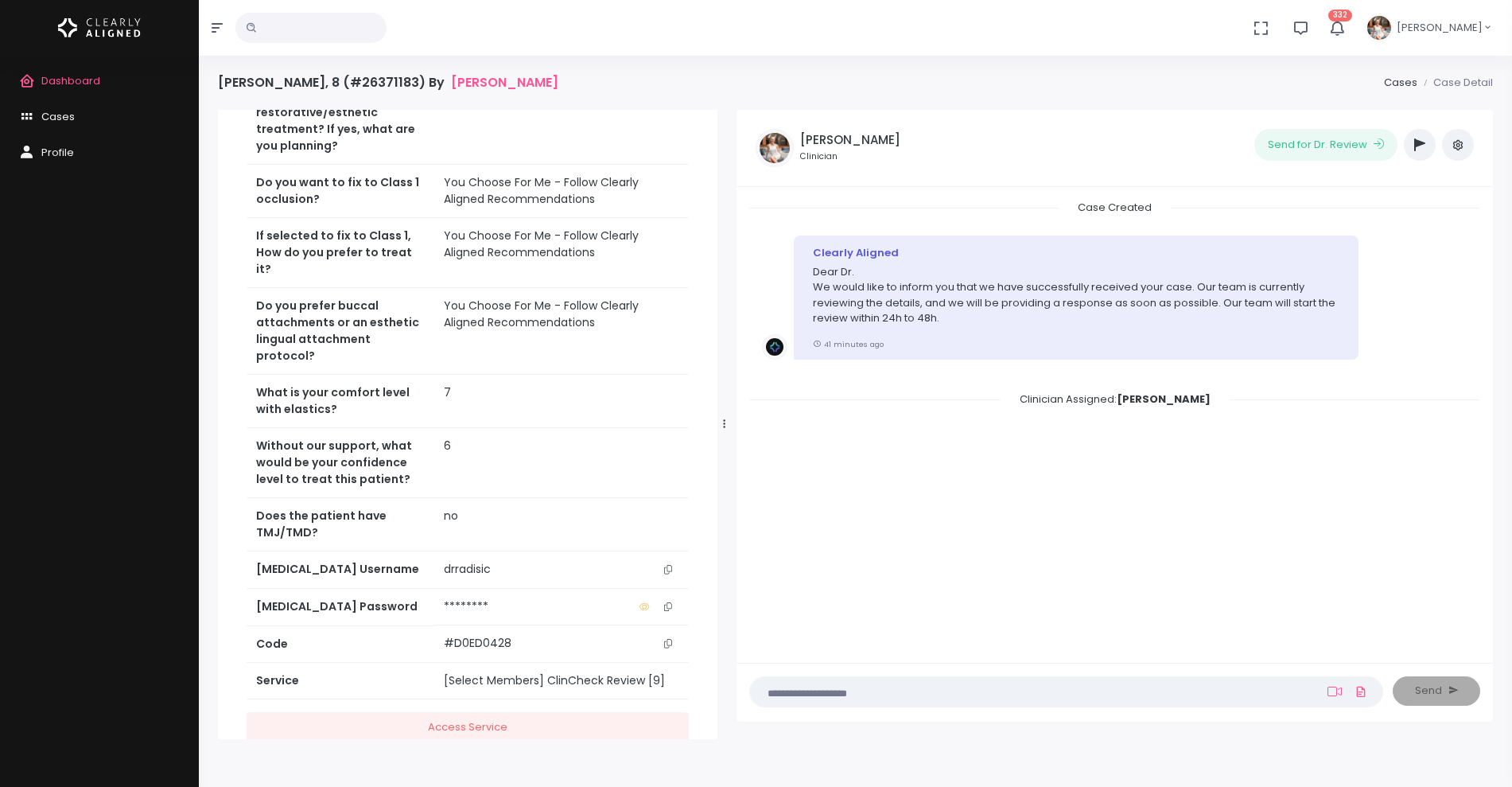
click at [668, 565] on icon "scrollable content" at bounding box center [668, 569] width 8 height 9
copy tr "Expand arches & correct crowding, correct [MEDICAL_DATA] and increased OJ (clas…"
